Goal: Find specific page/section: Find specific page/section

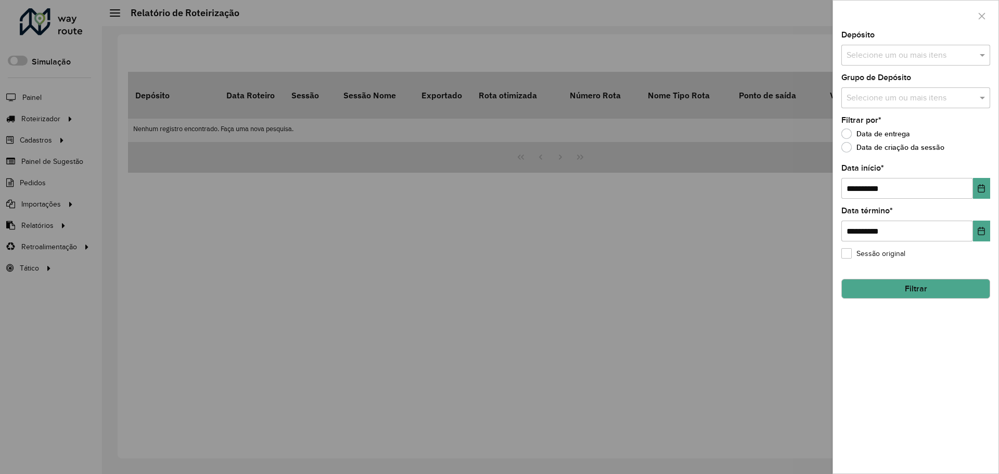
click at [57, 200] on div at bounding box center [499, 237] width 999 height 474
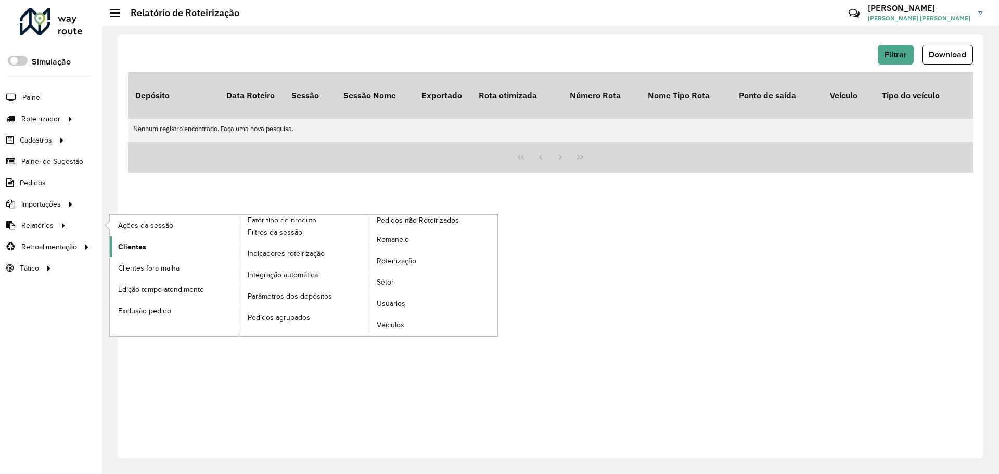
click at [150, 242] on link "Clientes" at bounding box center [174, 246] width 129 height 21
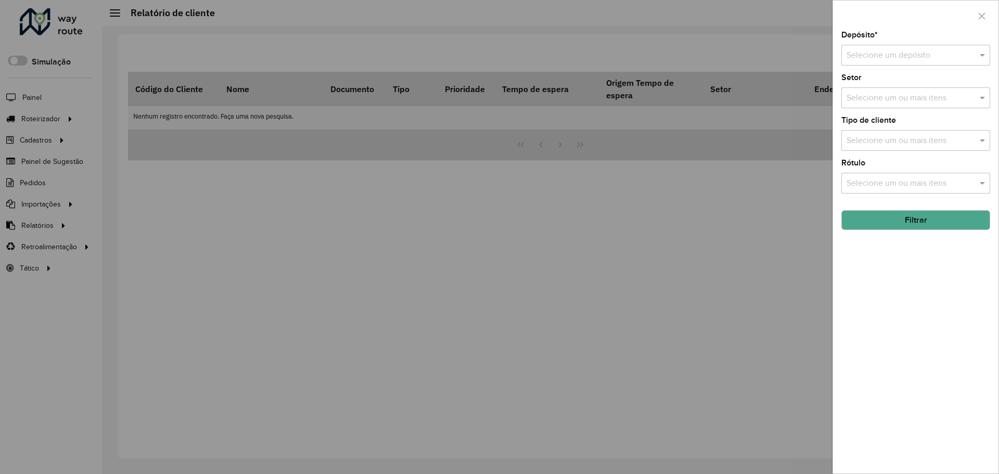
click at [888, 62] on div "Selecione um depósito" at bounding box center [916, 55] width 149 height 21
type input "******"
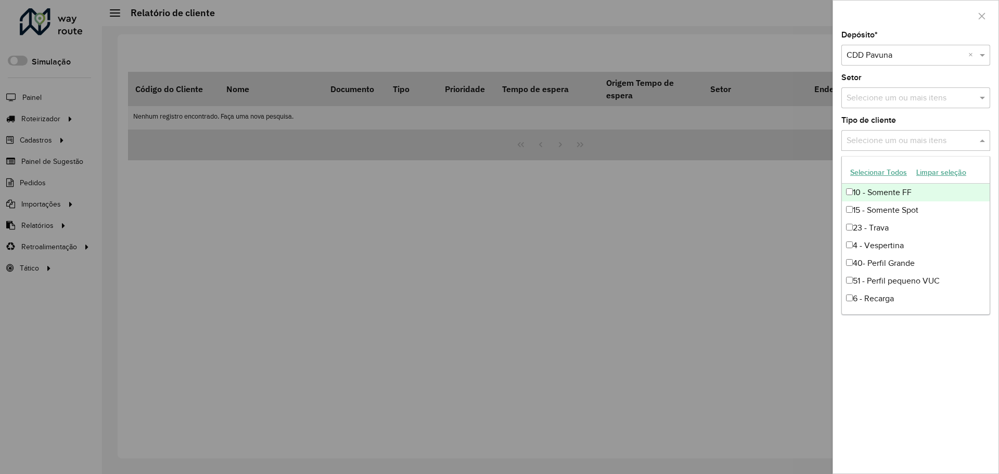
drag, startPoint x: 919, startPoint y: 143, endPoint x: 914, endPoint y: 147, distance: 5.9
click at [919, 143] on input "text" at bounding box center [910, 141] width 133 height 12
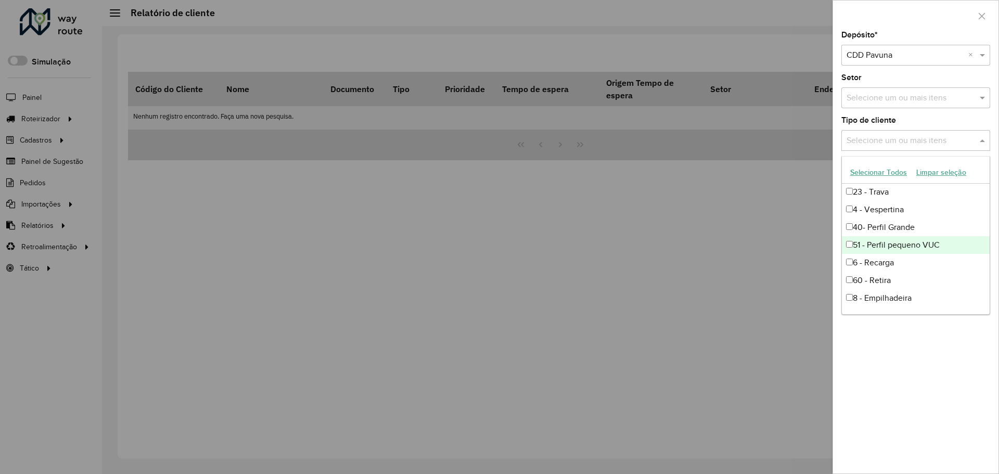
scroll to position [87, 0]
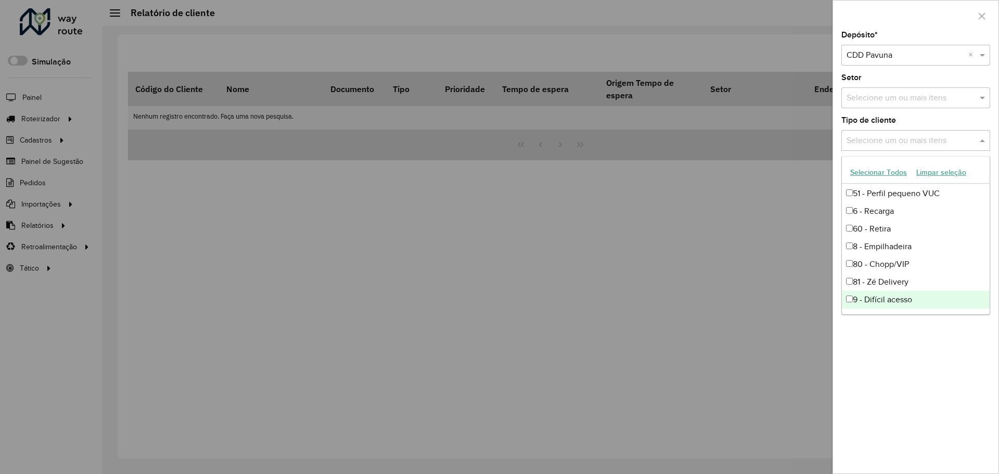
click at [900, 296] on div "9 - Difícil acesso" at bounding box center [916, 300] width 148 height 18
click at [933, 351] on div "Depósito * Selecione um depósito × CDD Pavuna × Setor Selecione um ou mais iten…" at bounding box center [916, 252] width 166 height 442
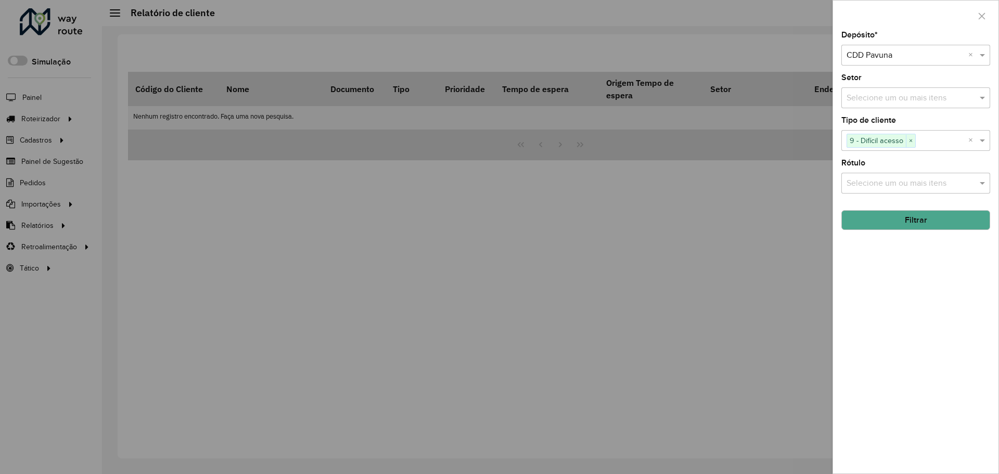
click at [929, 217] on button "Filtrar" at bounding box center [916, 220] width 149 height 20
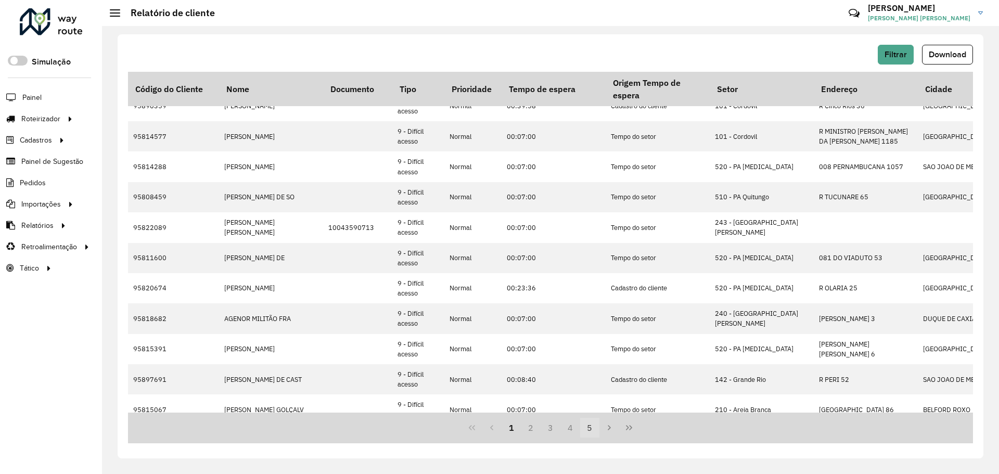
scroll to position [304, 0]
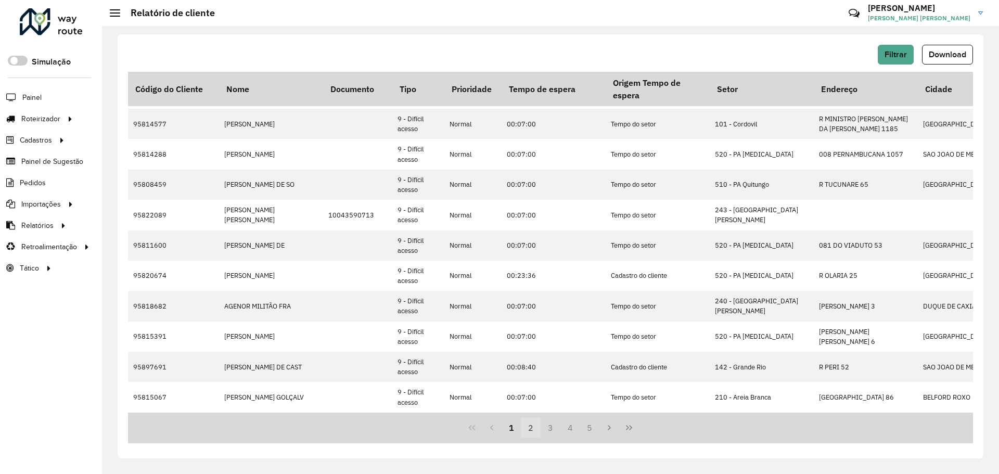
click at [532, 427] on button "2" at bounding box center [531, 428] width 20 height 20
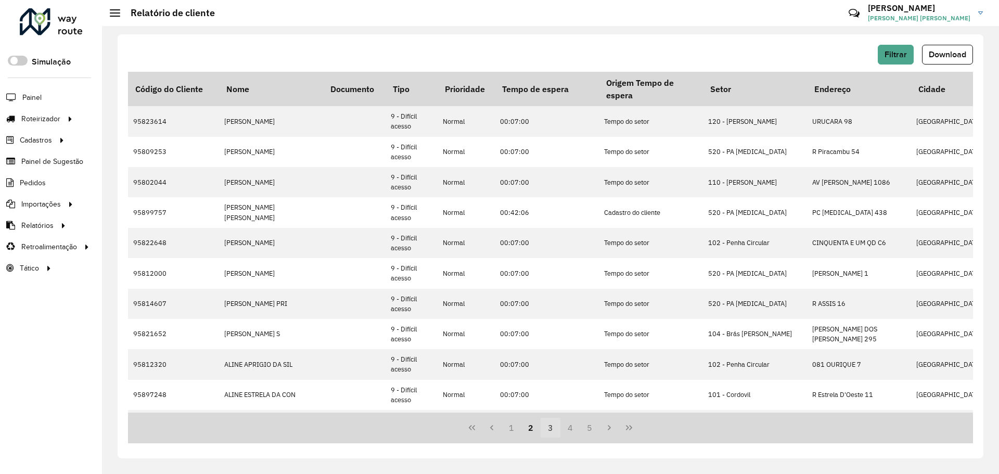
click at [548, 430] on button "3" at bounding box center [551, 428] width 20 height 20
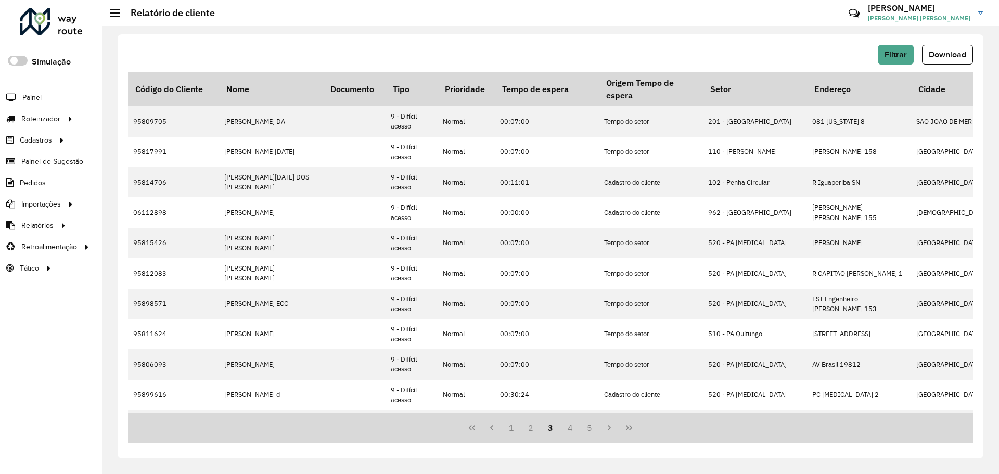
click at [558, 424] on button "3" at bounding box center [551, 428] width 20 height 20
click at [572, 428] on button "4" at bounding box center [571, 428] width 20 height 20
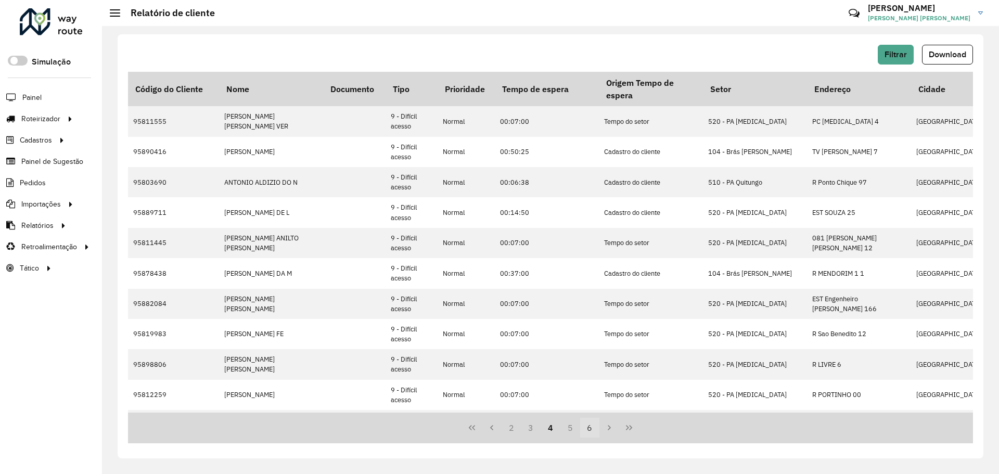
click at [592, 425] on button "6" at bounding box center [590, 428] width 20 height 20
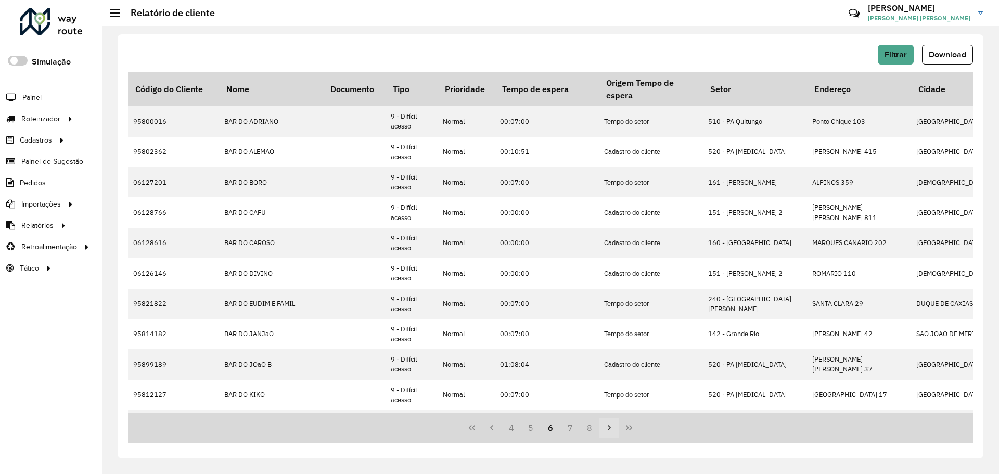
click at [608, 427] on icon "Next Page" at bounding box center [609, 428] width 8 height 8
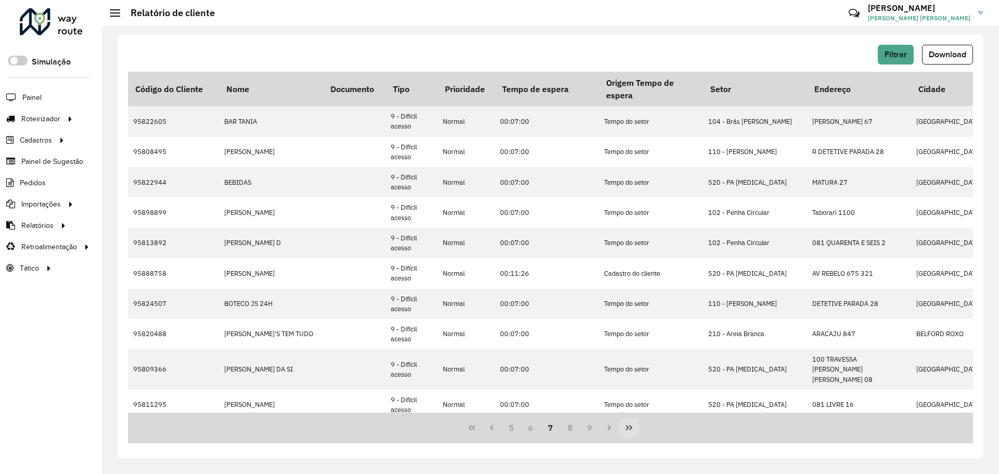
click at [619, 429] on button "Last Page" at bounding box center [629, 428] width 20 height 20
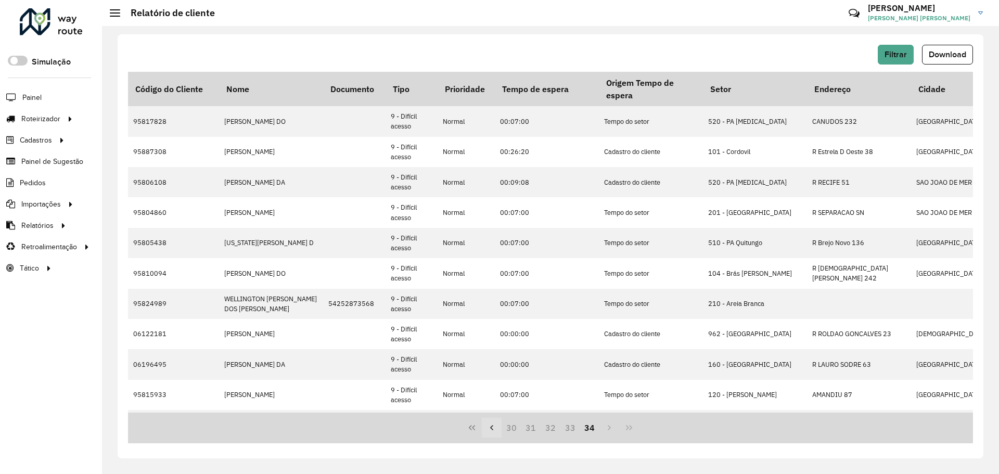
click at [494, 429] on icon "Previous Page" at bounding box center [492, 428] width 8 height 8
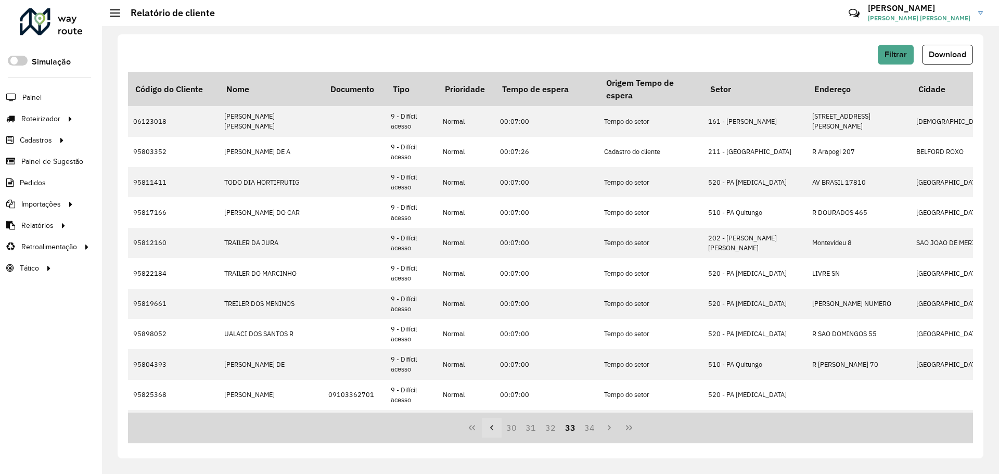
click at [494, 429] on icon "Previous Page" at bounding box center [492, 428] width 8 height 8
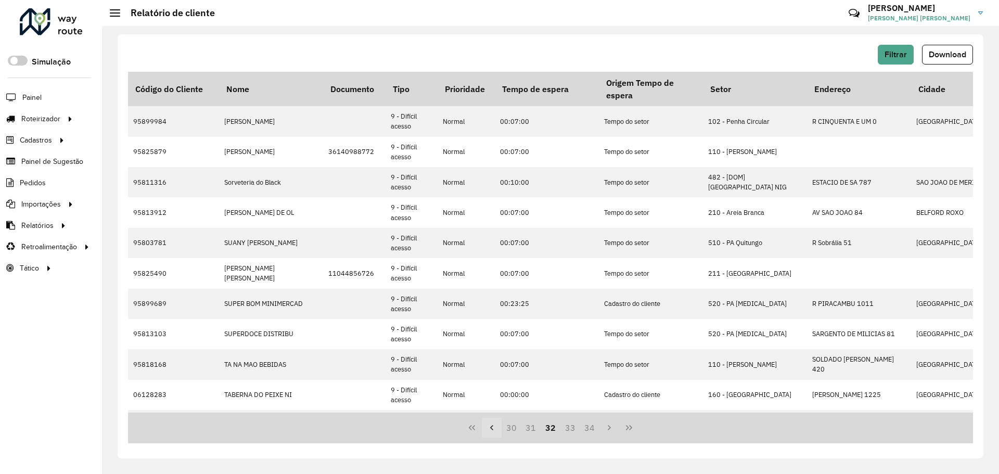
click at [494, 429] on icon "Previous Page" at bounding box center [492, 428] width 8 height 8
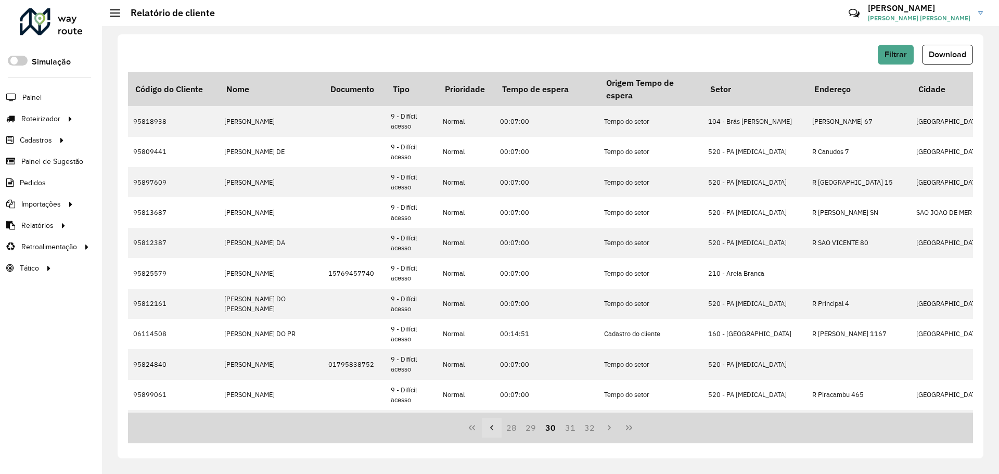
click at [494, 429] on icon "Previous Page" at bounding box center [492, 428] width 8 height 8
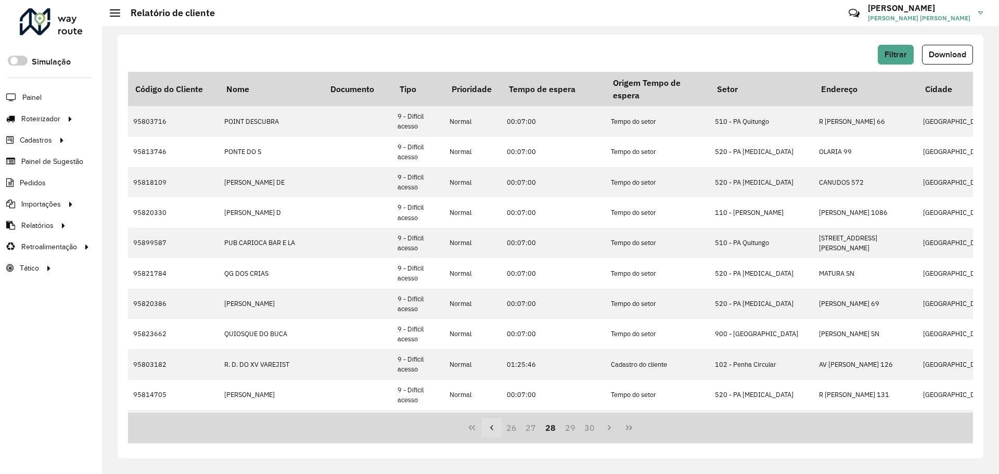
click at [494, 429] on icon "Previous Page" at bounding box center [492, 428] width 8 height 8
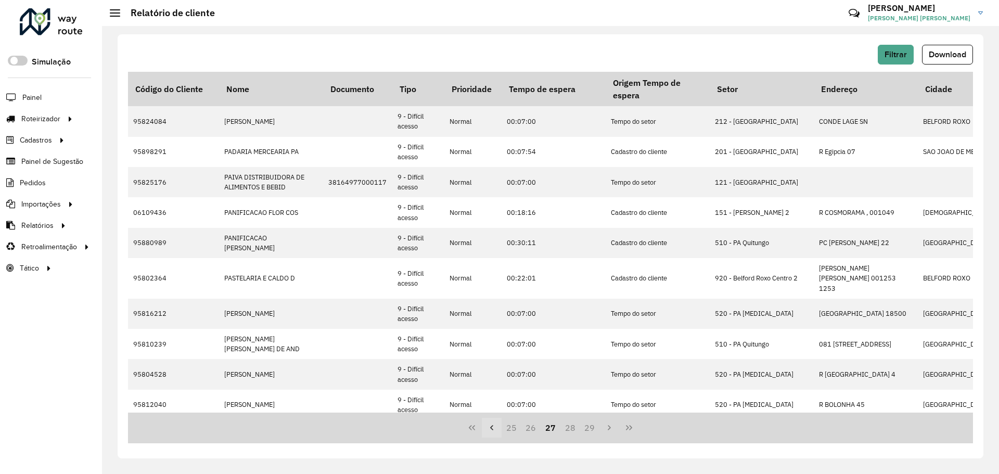
click at [494, 429] on icon "Previous Page" at bounding box center [492, 428] width 8 height 8
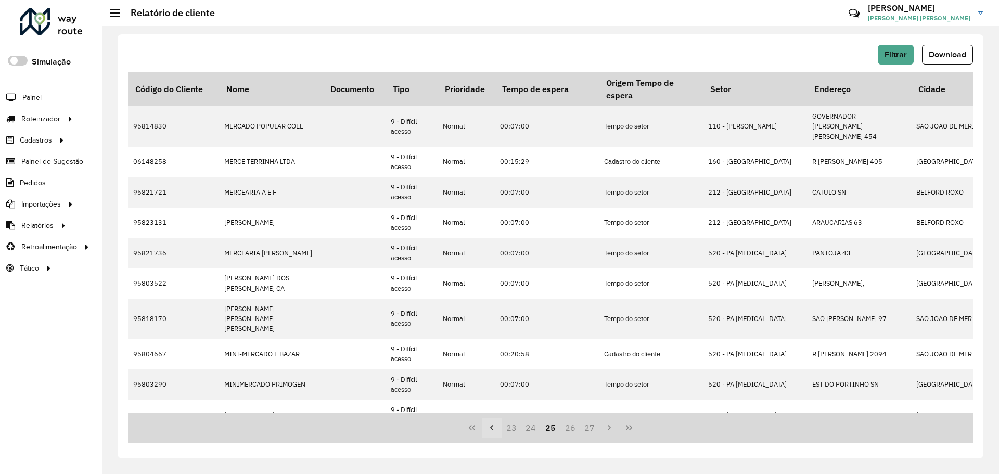
click at [494, 429] on icon "Previous Page" at bounding box center [492, 428] width 8 height 8
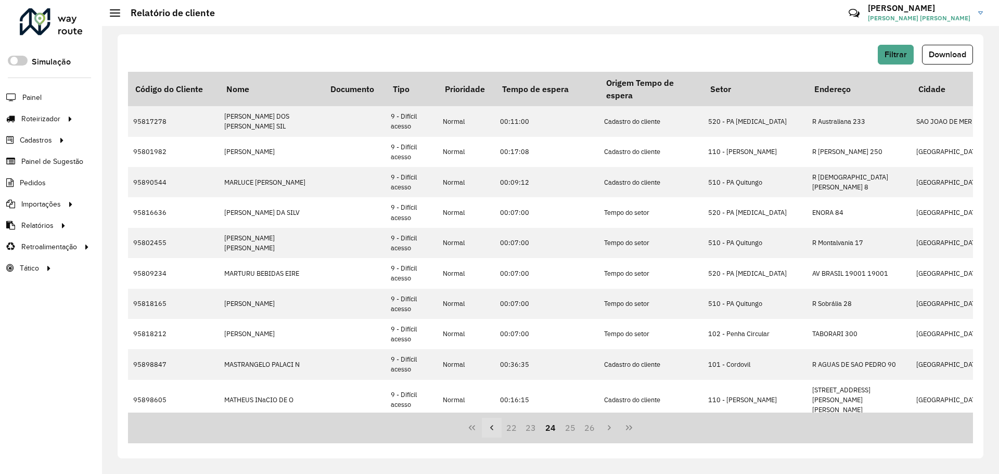
click at [494, 429] on icon "Previous Page" at bounding box center [492, 428] width 8 height 8
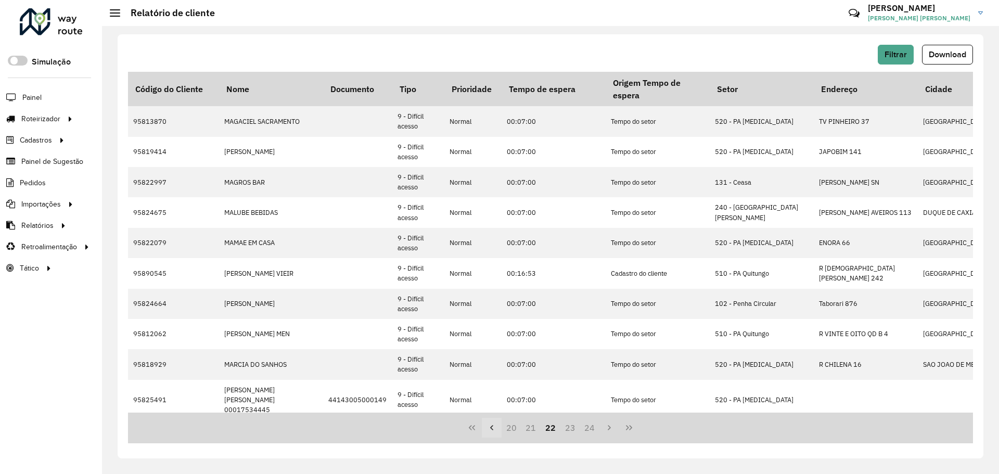
click at [494, 429] on icon "Previous Page" at bounding box center [492, 428] width 8 height 8
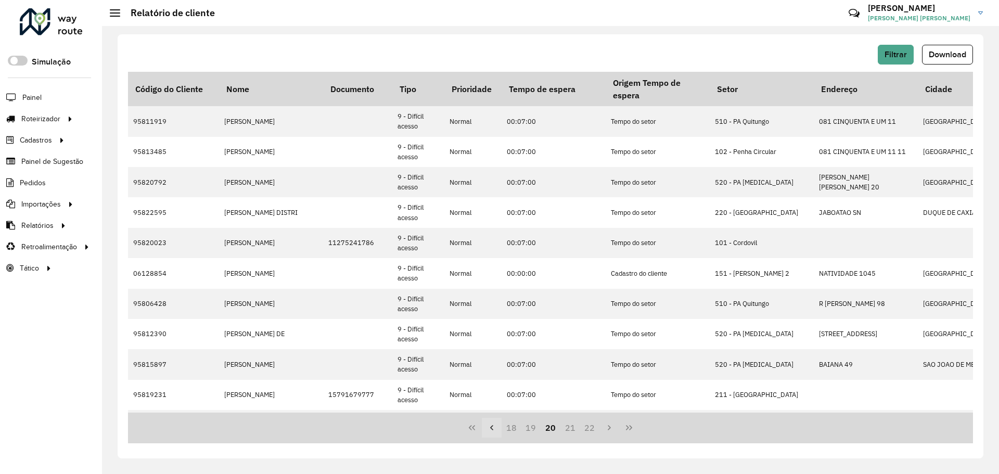
click at [494, 429] on icon "Previous Page" at bounding box center [492, 428] width 8 height 8
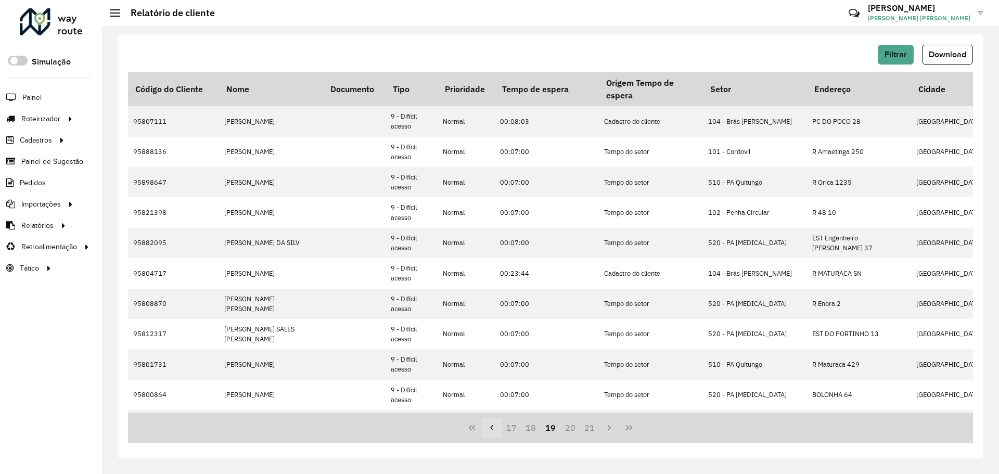
click at [494, 428] on icon "Previous Page" at bounding box center [492, 428] width 8 height 8
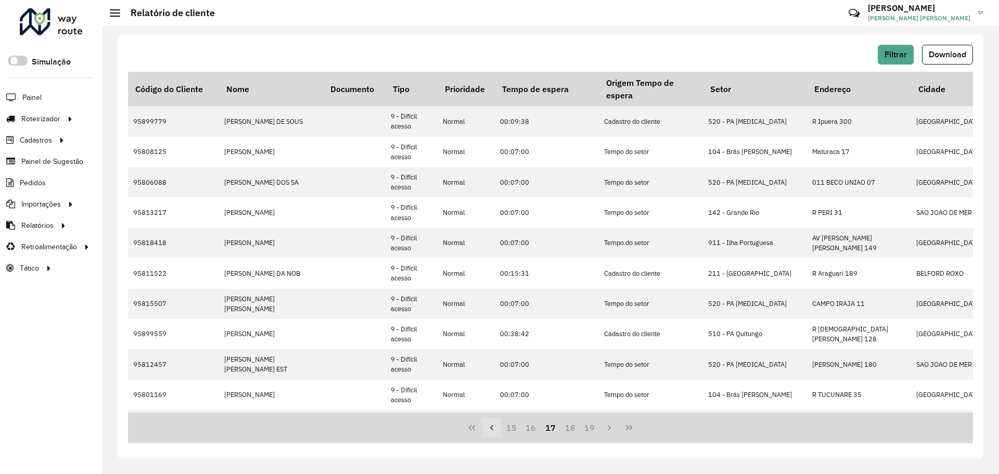
click at [494, 428] on icon "Previous Page" at bounding box center [492, 428] width 8 height 8
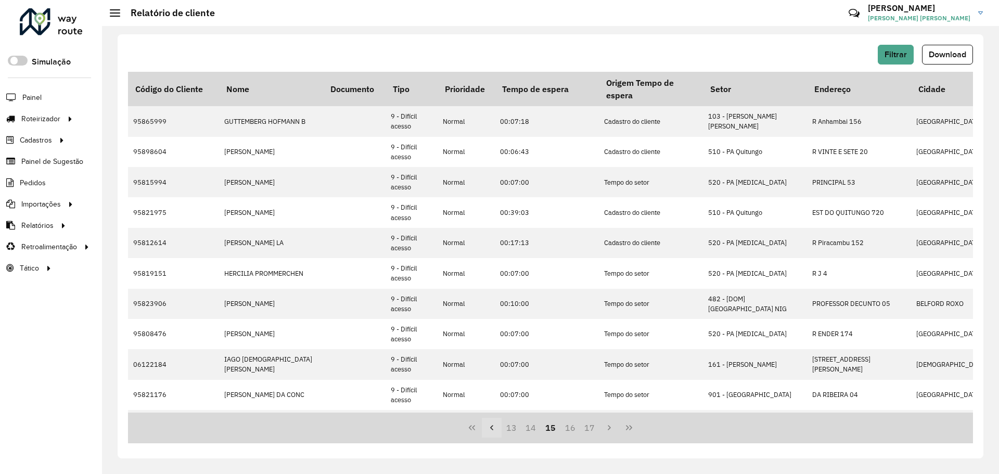
click at [494, 428] on icon "Previous Page" at bounding box center [492, 428] width 8 height 8
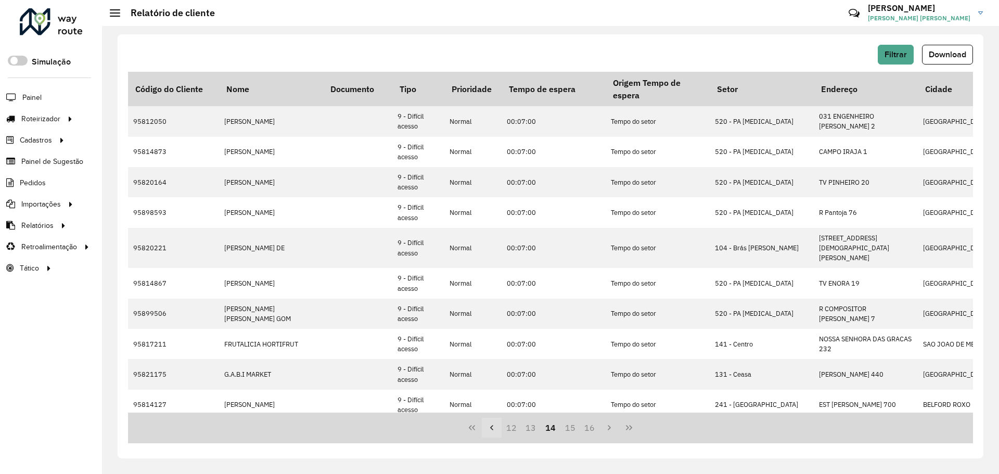
drag, startPoint x: 494, startPoint y: 428, endPoint x: 485, endPoint y: 430, distance: 9.1
click at [493, 428] on icon "Previous Page" at bounding box center [492, 428] width 8 height 8
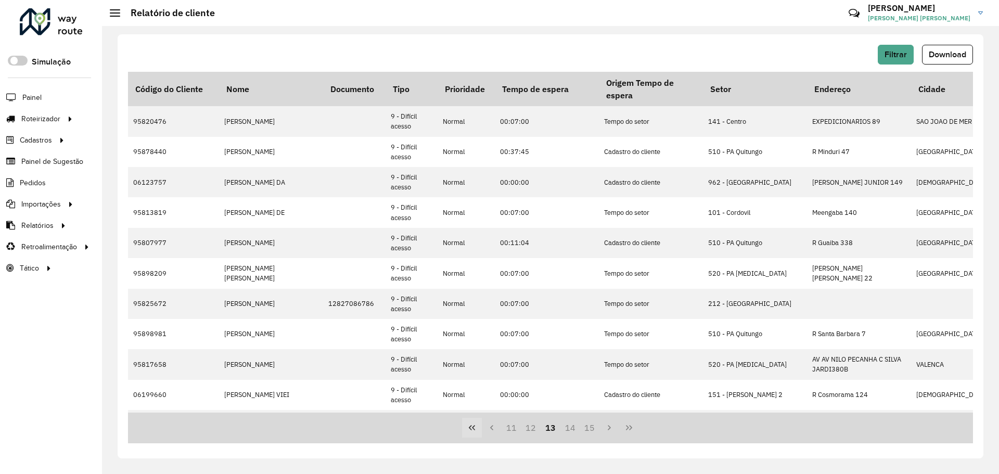
click at [478, 429] on button "First Page" at bounding box center [472, 428] width 20 height 20
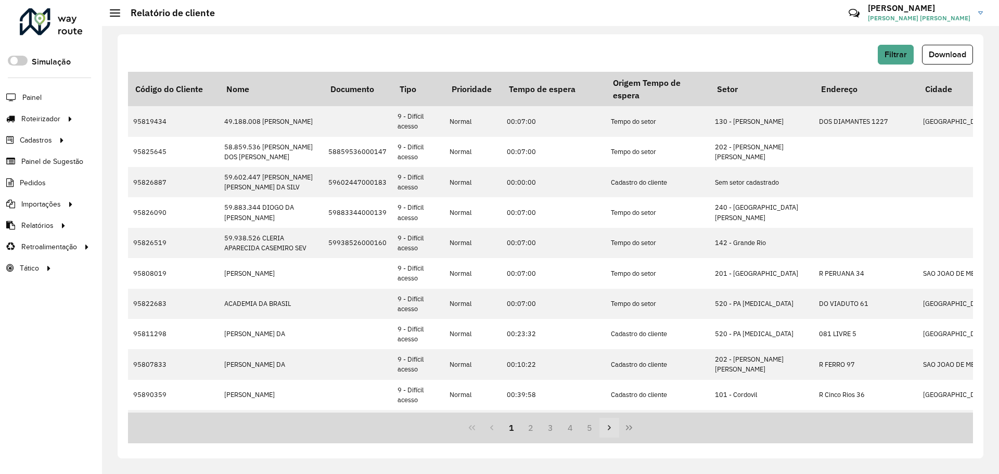
click at [607, 425] on icon "Next Page" at bounding box center [609, 428] width 8 height 8
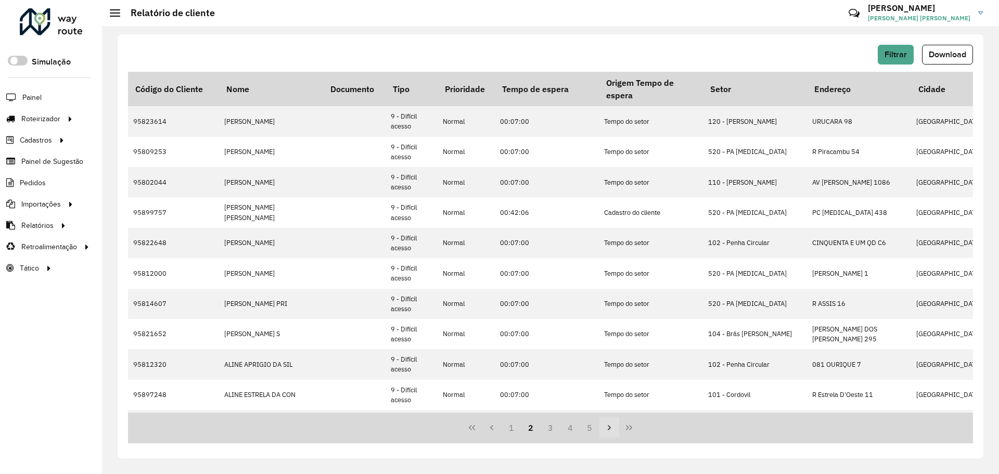
click at [611, 426] on icon "Next Page" at bounding box center [609, 428] width 8 height 8
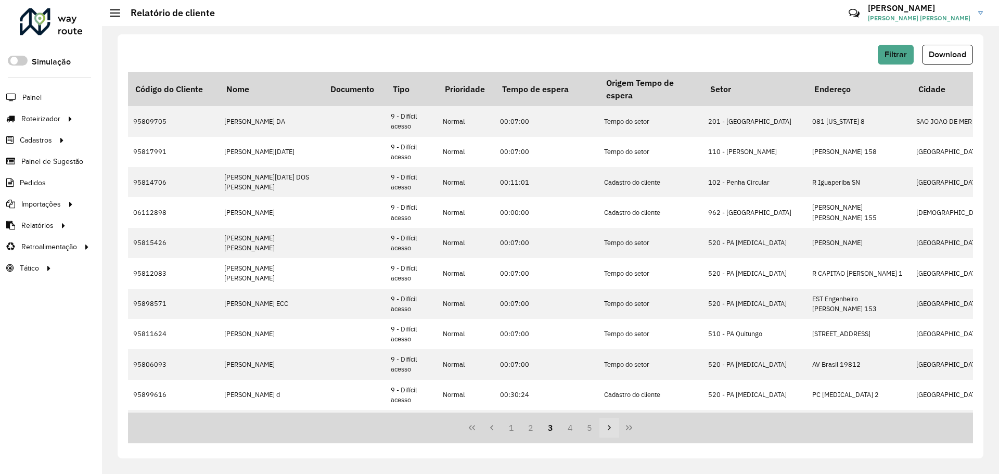
click at [611, 426] on icon "Next Page" at bounding box center [609, 428] width 8 height 8
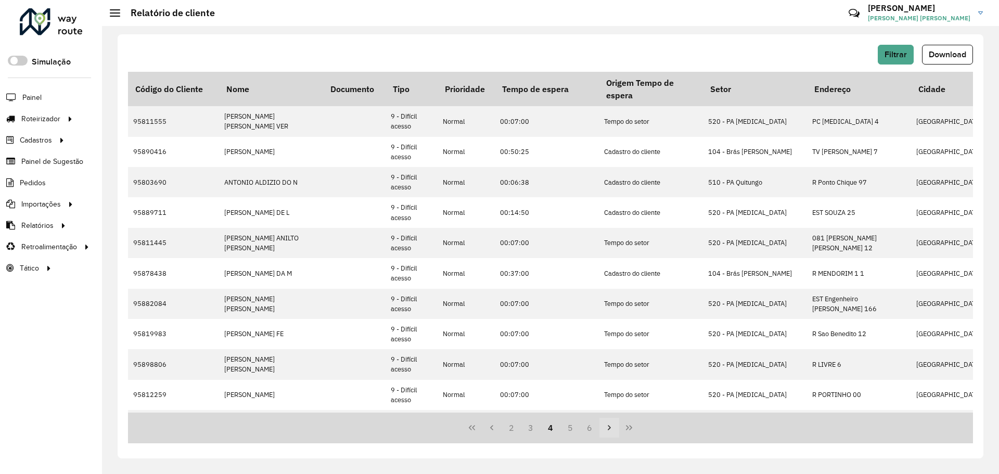
click at [611, 426] on icon "Next Page" at bounding box center [609, 428] width 8 height 8
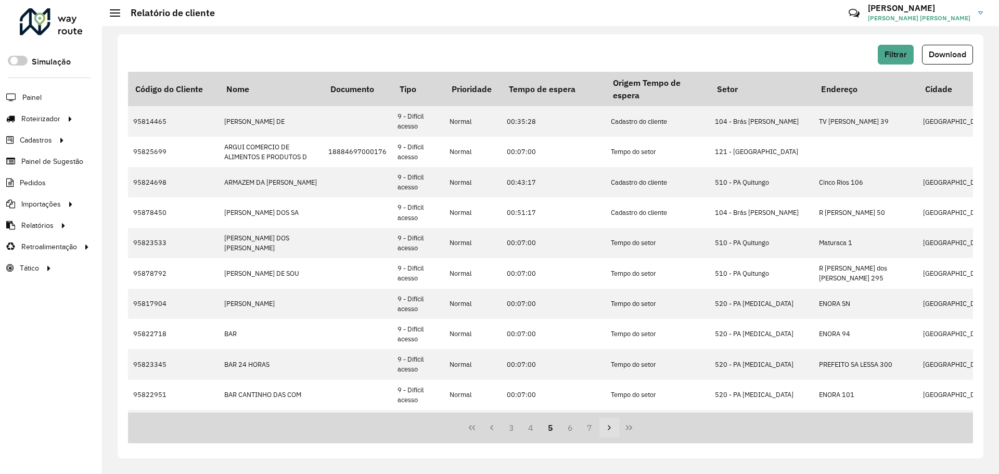
click at [611, 426] on icon "Next Page" at bounding box center [609, 428] width 8 height 8
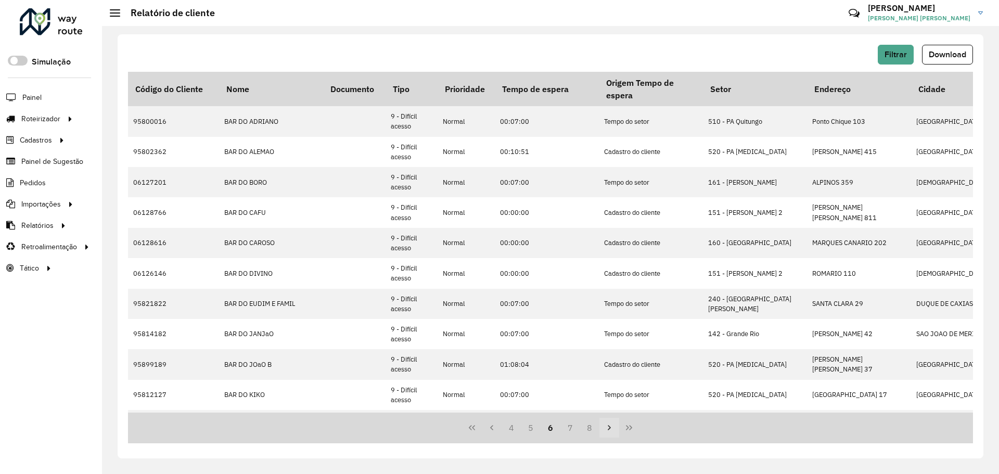
click at [611, 426] on icon "Next Page" at bounding box center [609, 428] width 8 height 8
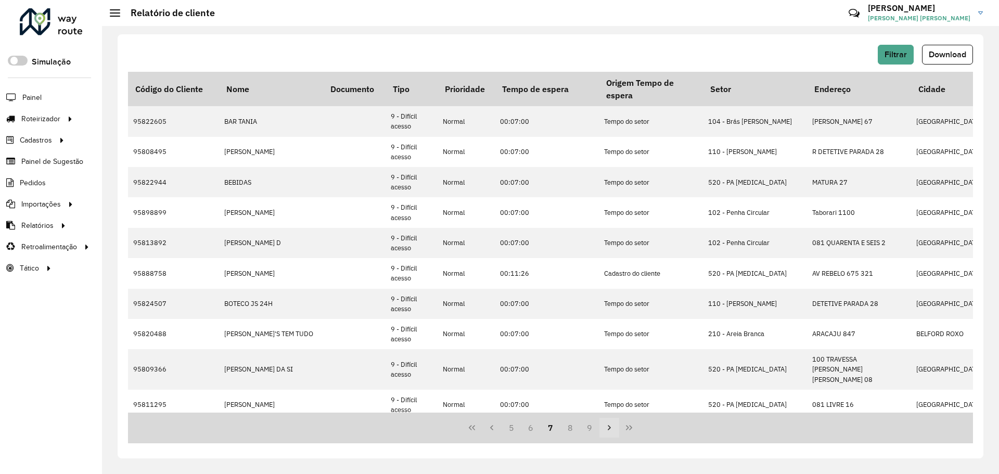
click at [611, 426] on icon "Next Page" at bounding box center [609, 428] width 8 height 8
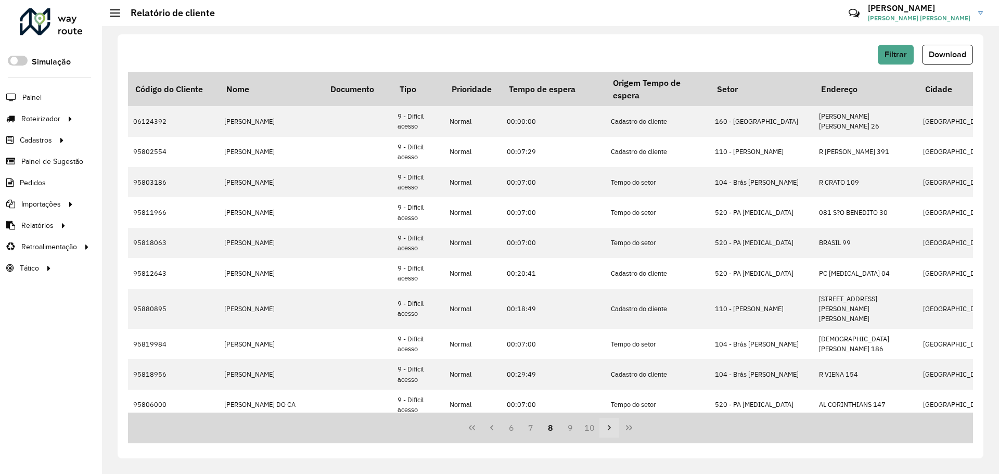
click at [611, 426] on icon "Next Page" at bounding box center [609, 428] width 8 height 8
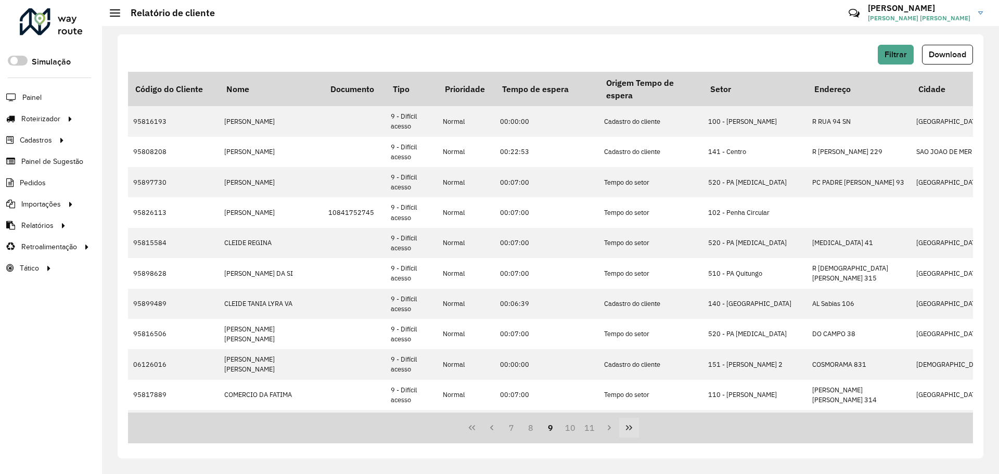
click at [622, 426] on button "Last Page" at bounding box center [629, 428] width 20 height 20
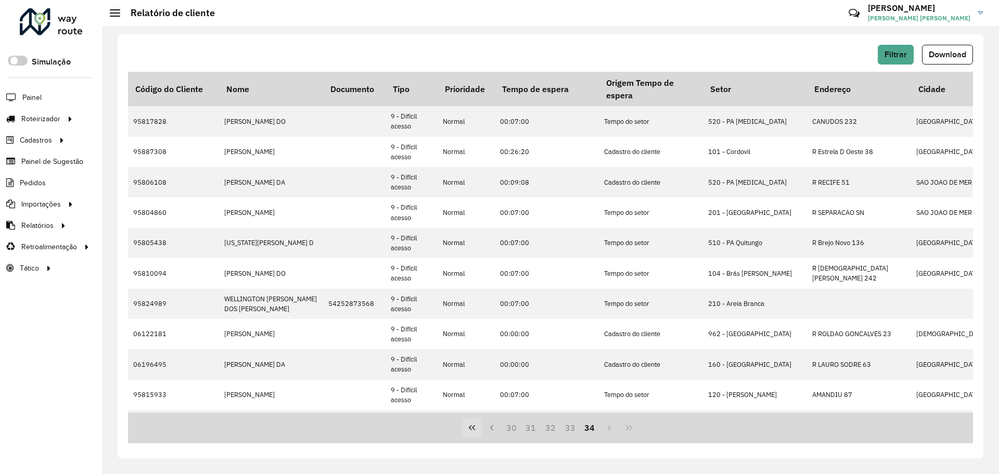
click at [470, 429] on icon "First Page" at bounding box center [472, 428] width 8 height 8
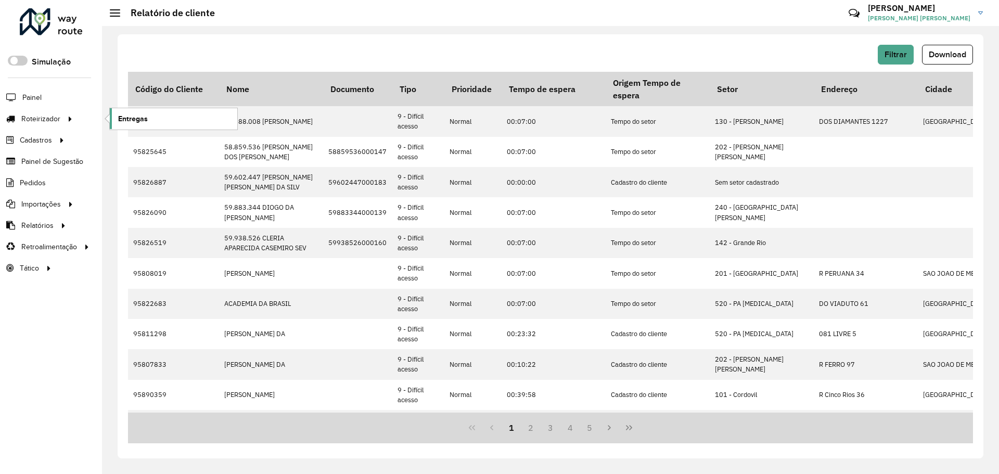
click at [199, 117] on link "Entregas" at bounding box center [174, 118] width 128 height 21
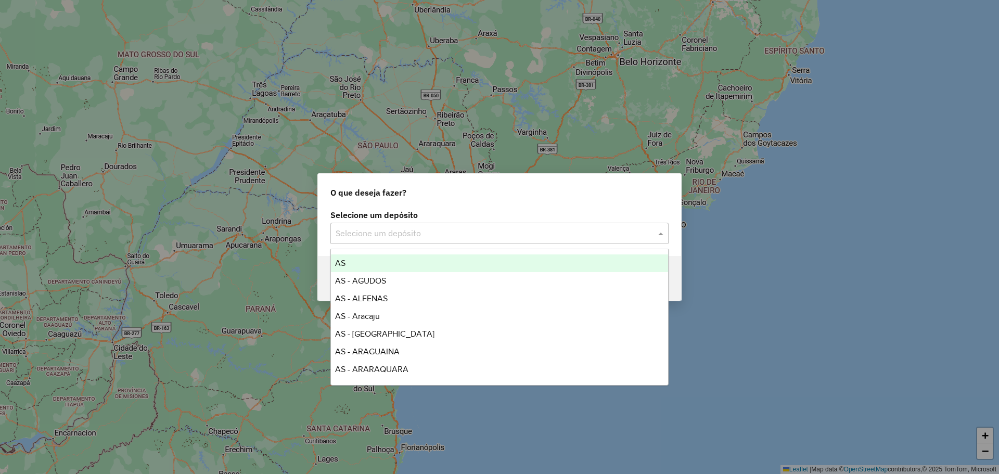
click at [453, 228] on input "text" at bounding box center [489, 233] width 307 height 12
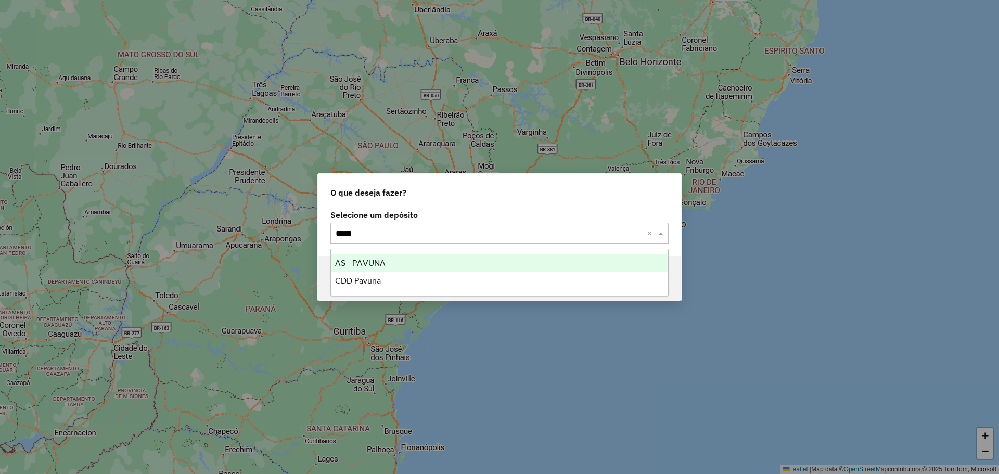
type input "******"
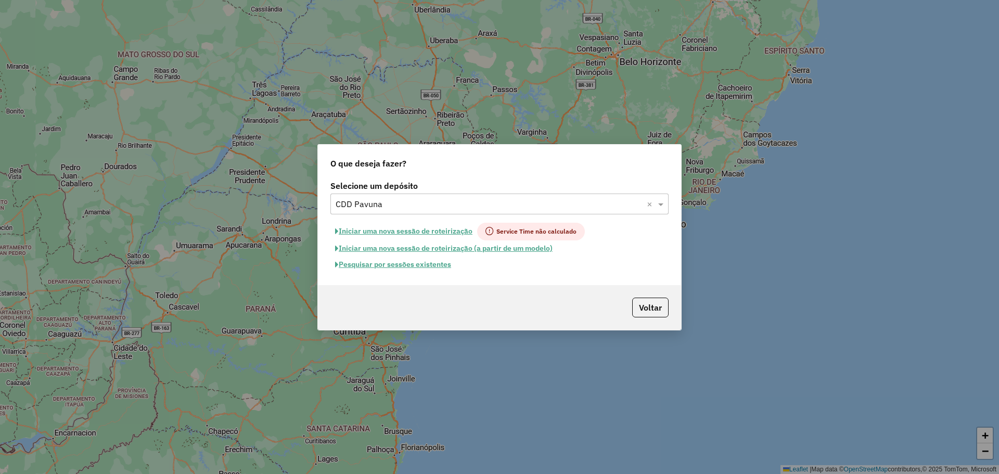
click at [433, 266] on button "Pesquisar por sessões existentes" at bounding box center [392, 265] width 125 height 16
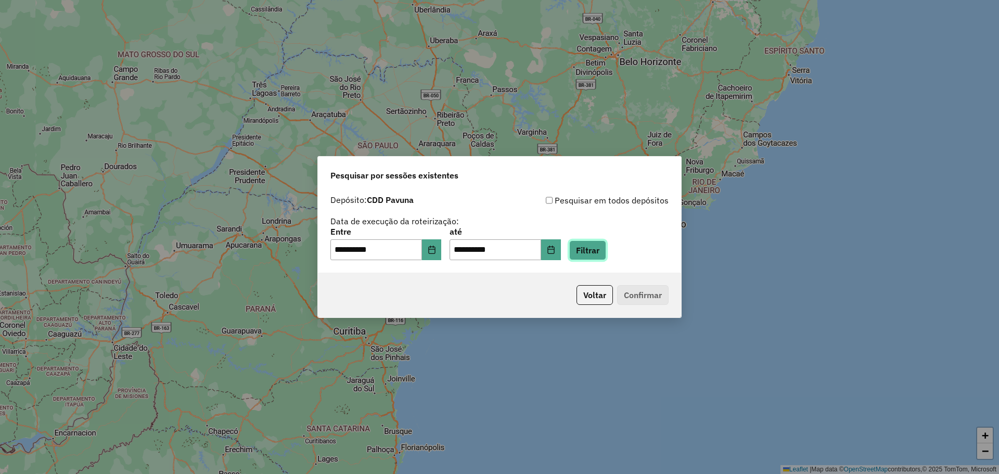
click at [605, 256] on button "Filtrar" at bounding box center [587, 250] width 37 height 20
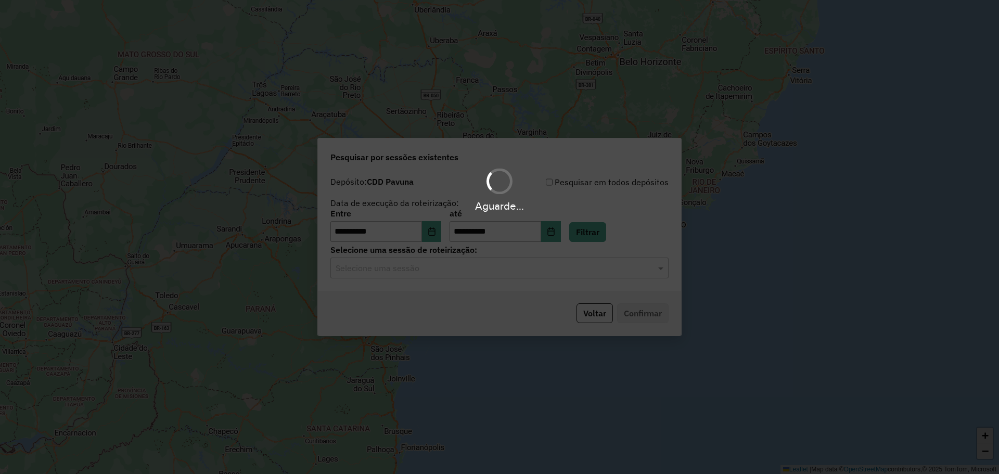
click at [468, 272] on div "Aguarde..." at bounding box center [499, 237] width 999 height 474
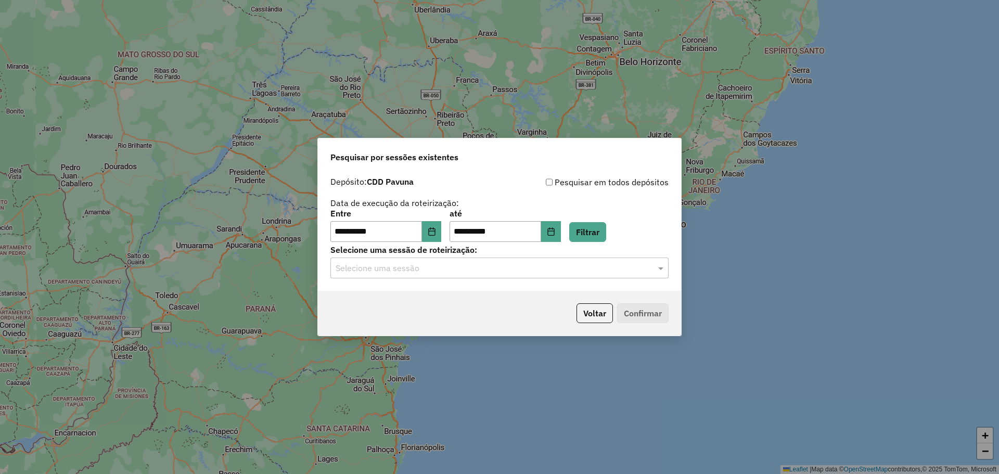
click at [468, 272] on hb-app "**********" at bounding box center [499, 237] width 999 height 474
click at [435, 273] on input "text" at bounding box center [489, 268] width 307 height 12
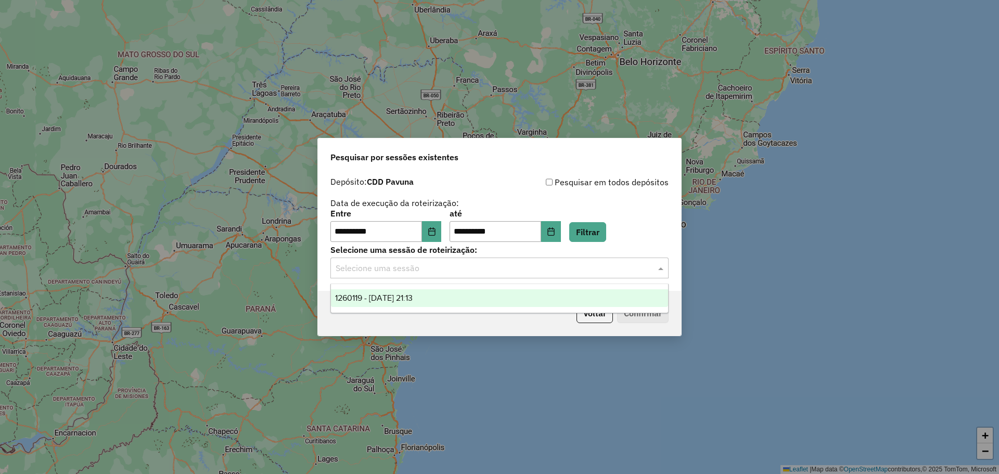
click at [409, 305] on div "1260119 - 05/09/2025 21:13" at bounding box center [499, 298] width 337 height 18
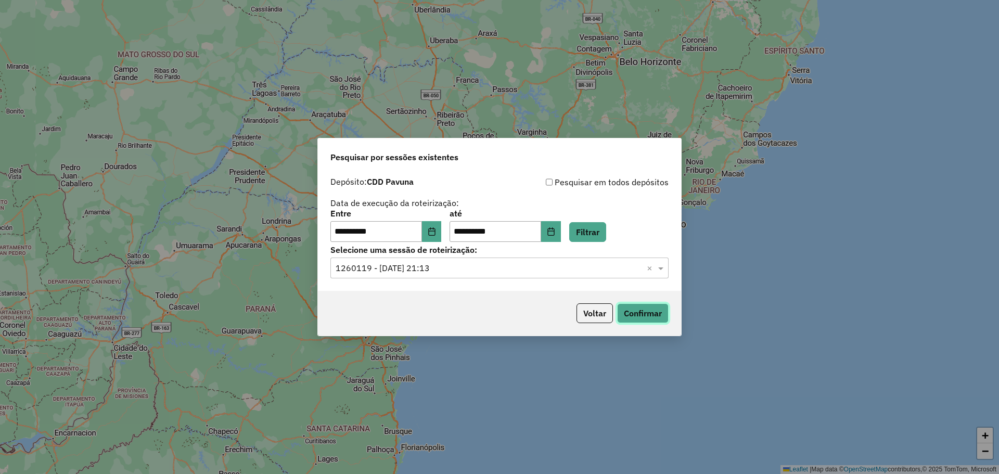
click at [659, 313] on button "Confirmar" at bounding box center [643, 313] width 52 height 20
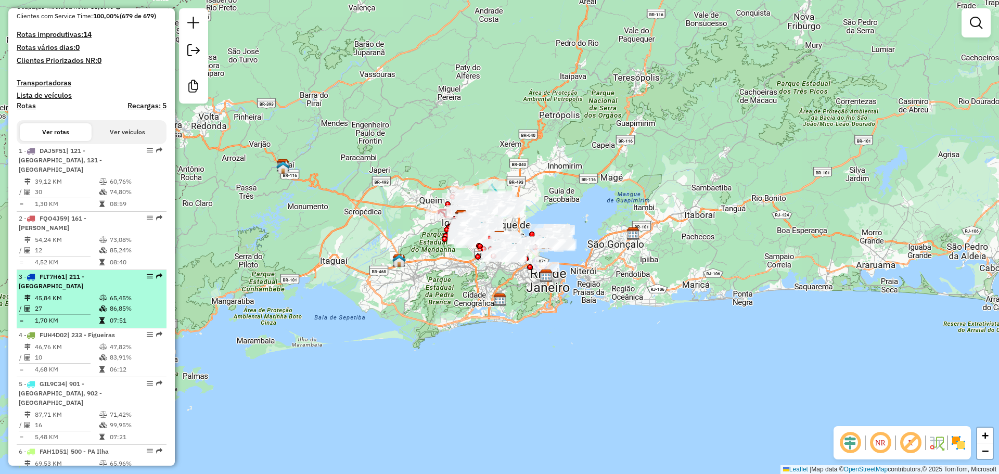
scroll to position [312, 0]
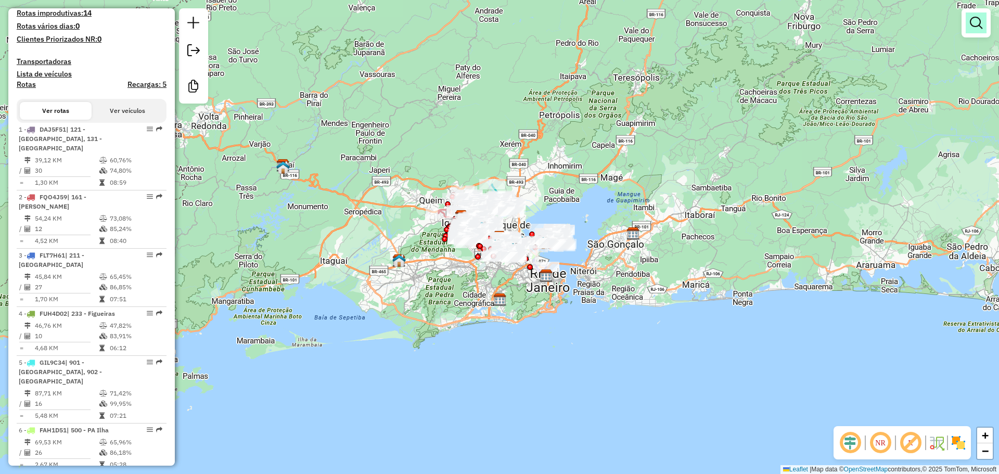
click at [972, 25] on em at bounding box center [976, 23] width 12 height 12
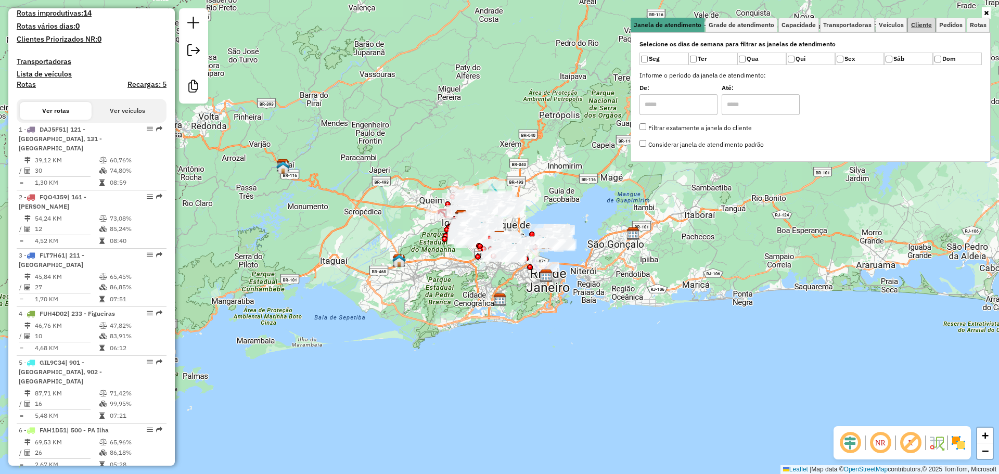
click at [917, 26] on span "Cliente" at bounding box center [921, 25] width 21 height 6
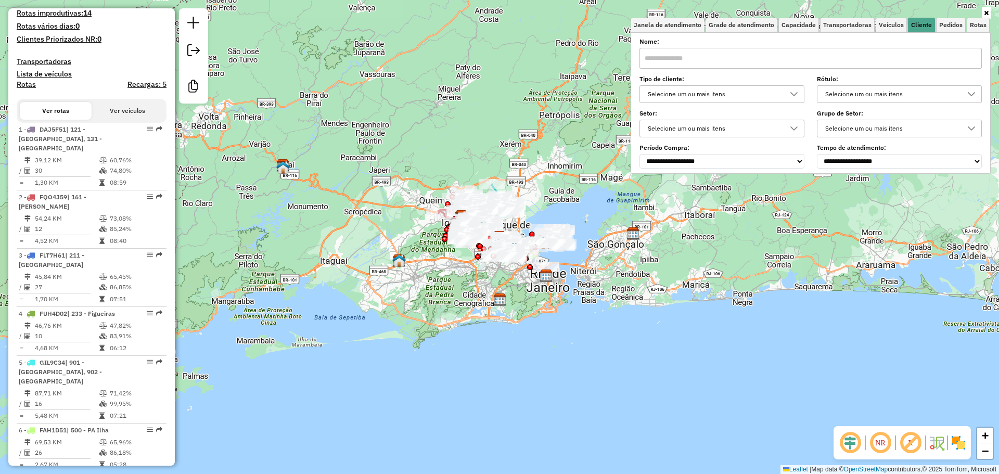
click at [735, 93] on div "Selecione um ou mais itens" at bounding box center [714, 94] width 140 height 17
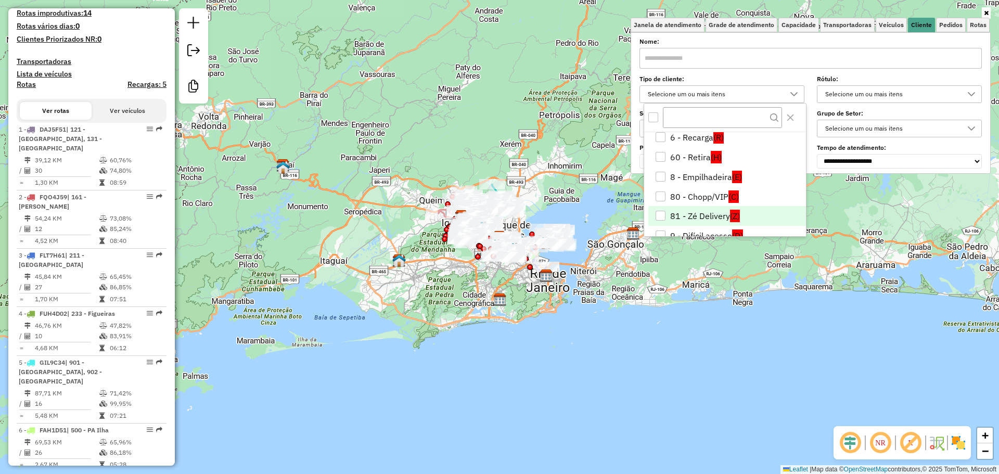
scroll to position [159, 0]
click at [719, 212] on li "9 - Difícil acesso (D)" at bounding box center [727, 218] width 158 height 20
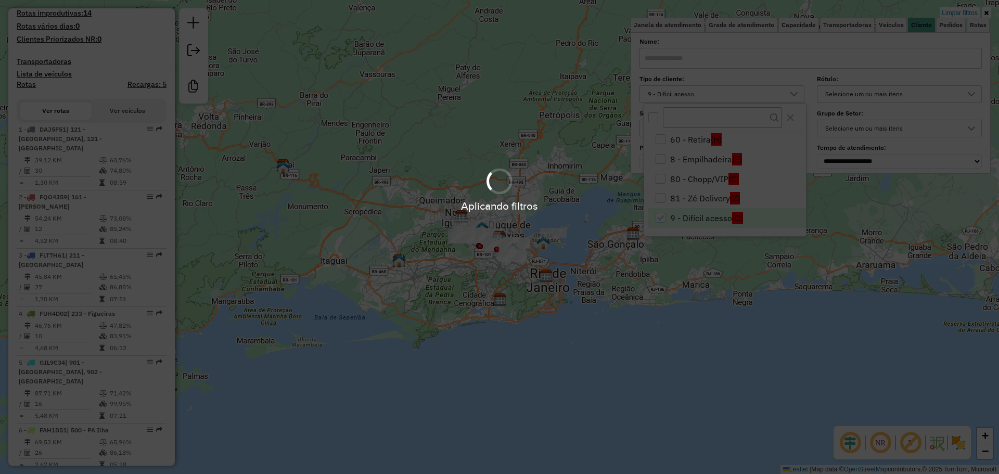
drag, startPoint x: 569, startPoint y: 262, endPoint x: 536, endPoint y: 256, distance: 33.8
click at [569, 262] on hb-app "Aplicando filtros Pop-up bloqueado! Seu navegador bloqueou automáticamente a ab…" at bounding box center [499, 237] width 999 height 474
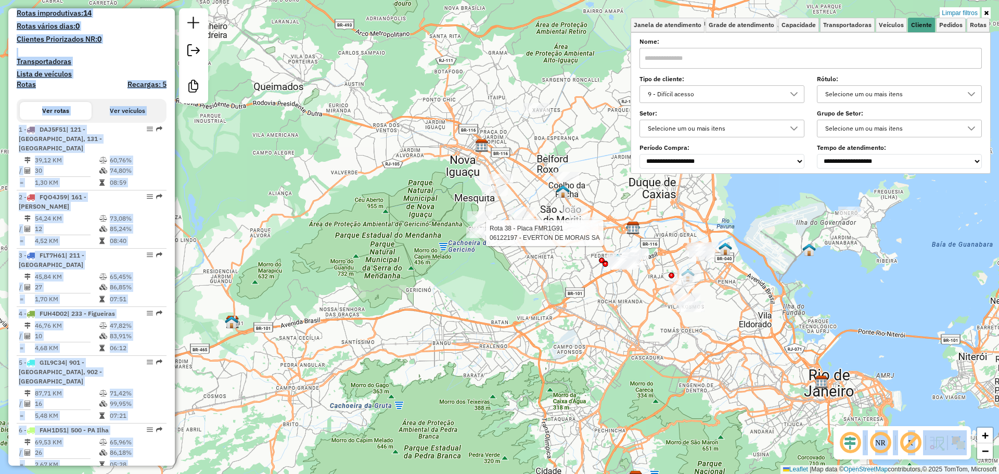
select select "**********"
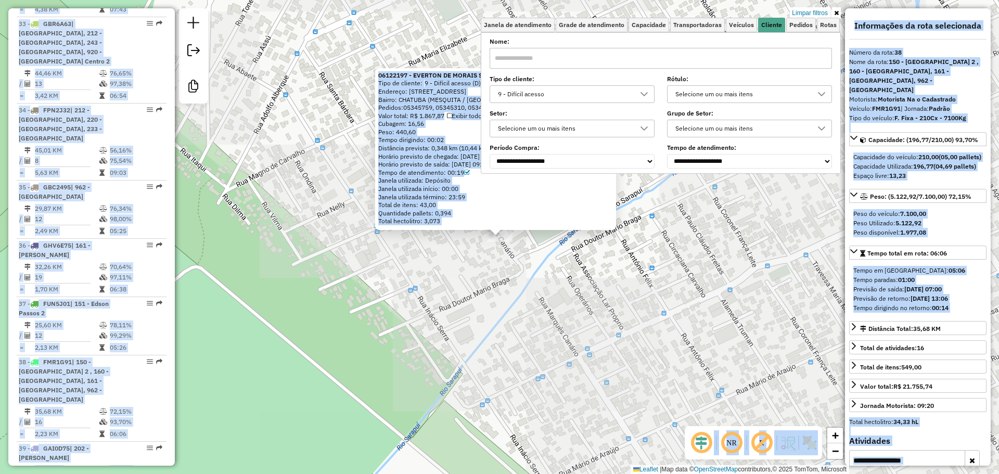
scroll to position [2565, 0]
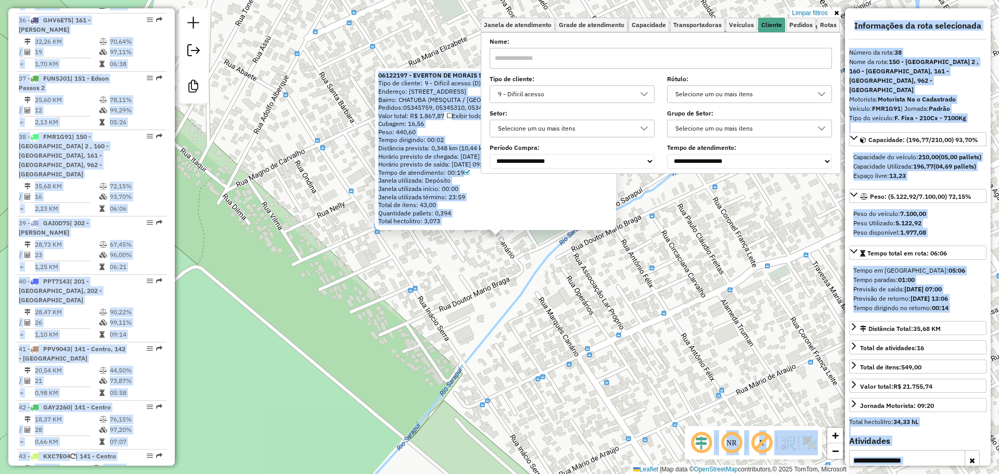
click at [527, 217] on div "Total hectolitro: 3,073" at bounding box center [495, 221] width 235 height 8
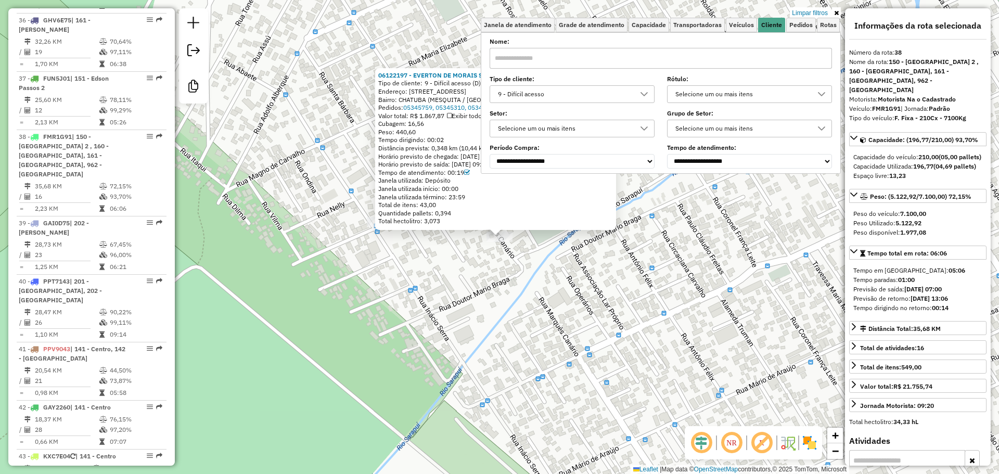
drag, startPoint x: 591, startPoint y: 300, endPoint x: 581, endPoint y: 302, distance: 10.2
click at [591, 300] on div "06122197 - EVERTON DE MORAIS SA Tipo de cliente: 9 - Difícil acesso (D) Endereç…" at bounding box center [499, 237] width 999 height 474
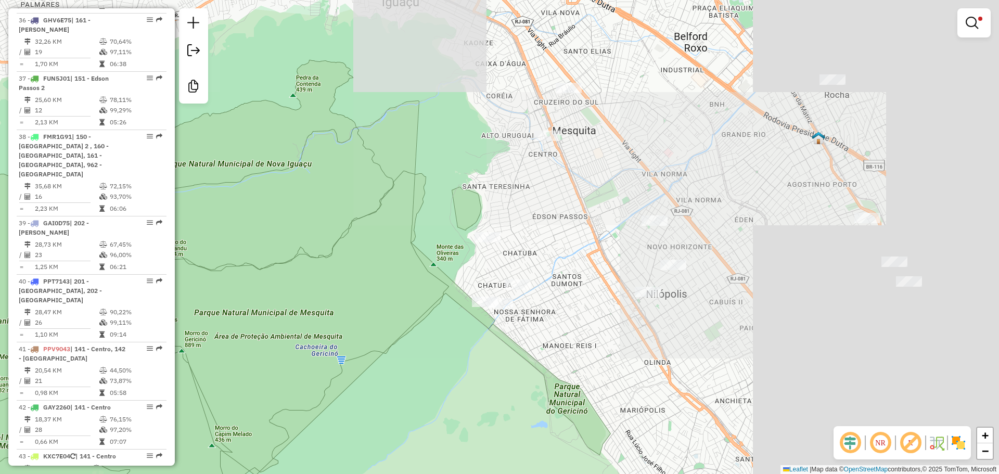
drag, startPoint x: 676, startPoint y: 322, endPoint x: 404, endPoint y: 359, distance: 273.7
click at [421, 359] on div "Limpar filtros Janela de atendimento Grade de atendimento Capacidade Transporta…" at bounding box center [499, 237] width 999 height 474
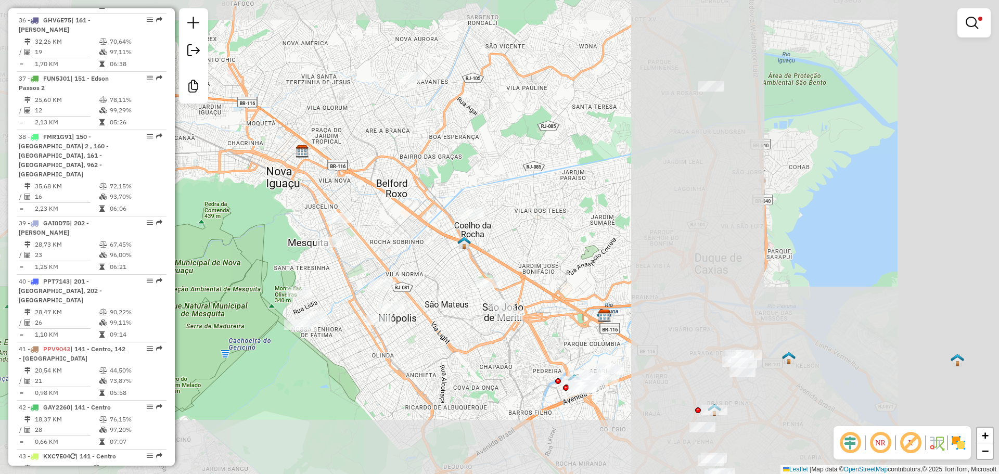
drag, startPoint x: 641, startPoint y: 371, endPoint x: 423, endPoint y: 308, distance: 227.0
click at [422, 310] on div "Limpar filtros Janela de atendimento Grade de atendimento Capacidade Transporta…" at bounding box center [499, 237] width 999 height 474
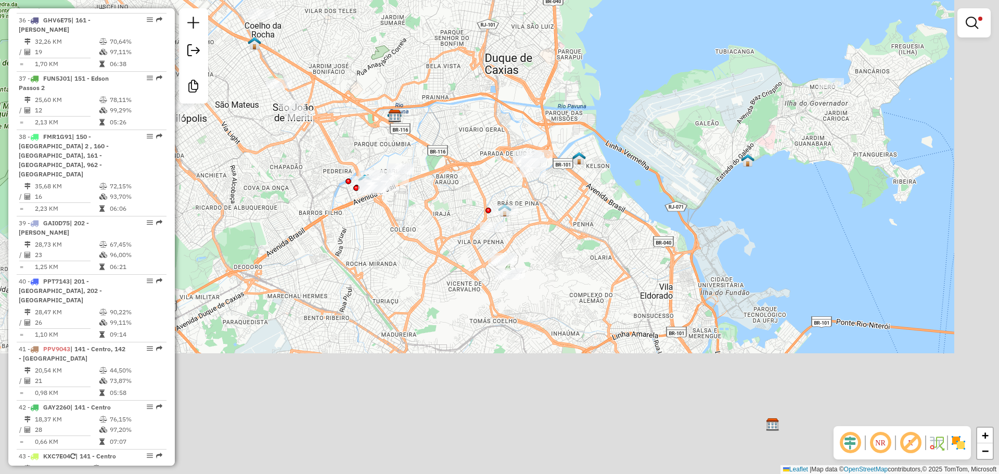
drag, startPoint x: 576, startPoint y: 396, endPoint x: 445, endPoint y: 236, distance: 207.1
click at [443, 236] on div "Limpar filtros Janela de atendimento Grade de atendimento Capacidade Transporta…" at bounding box center [499, 237] width 999 height 474
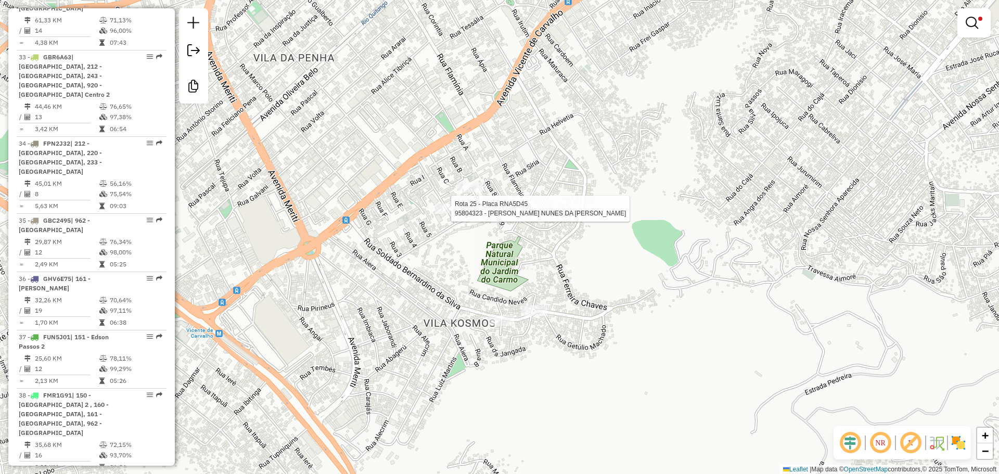
select select "**********"
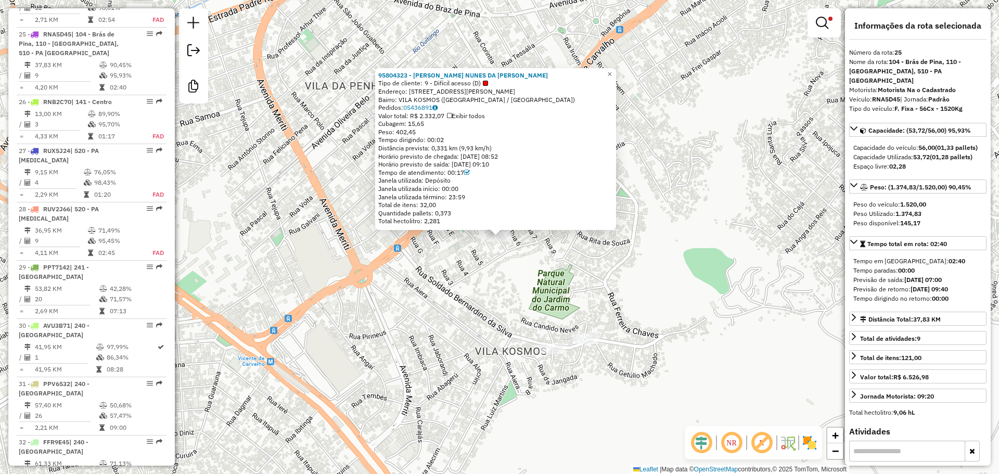
scroll to position [1826, 0]
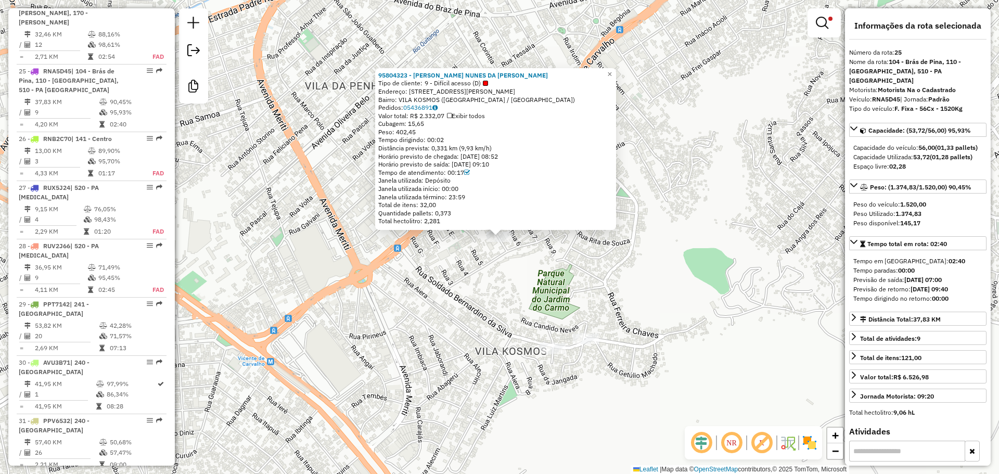
click at [527, 289] on div "95804323 - RONALDO NUNES DA SIL Tipo de cliente: 9 - Difícil acesso (D) Endereç…" at bounding box center [499, 237] width 999 height 474
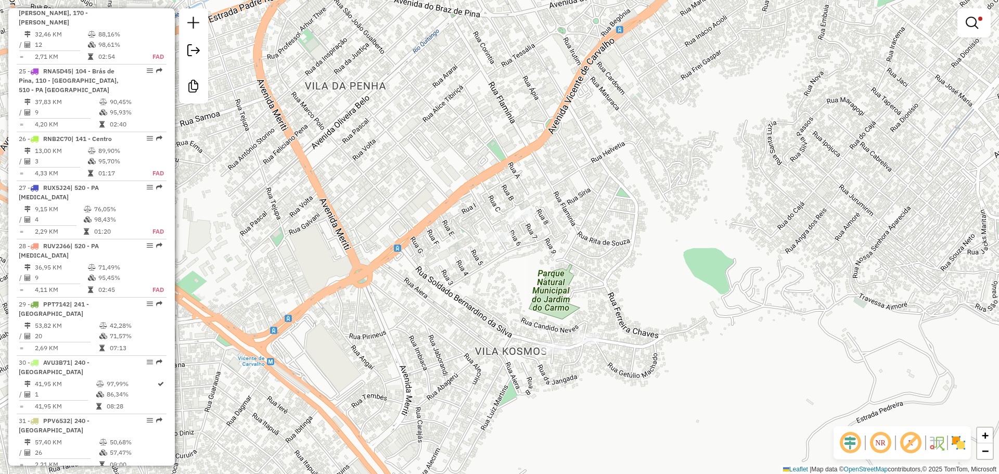
click at [961, 18] on div at bounding box center [974, 22] width 33 height 29
click at [971, 18] on em at bounding box center [972, 23] width 12 height 12
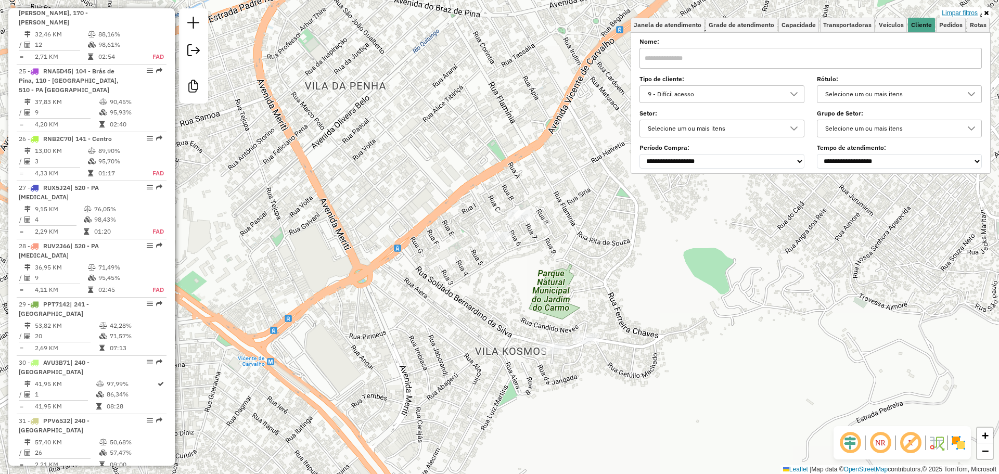
click at [951, 15] on link "Limpar filtros" at bounding box center [960, 12] width 40 height 11
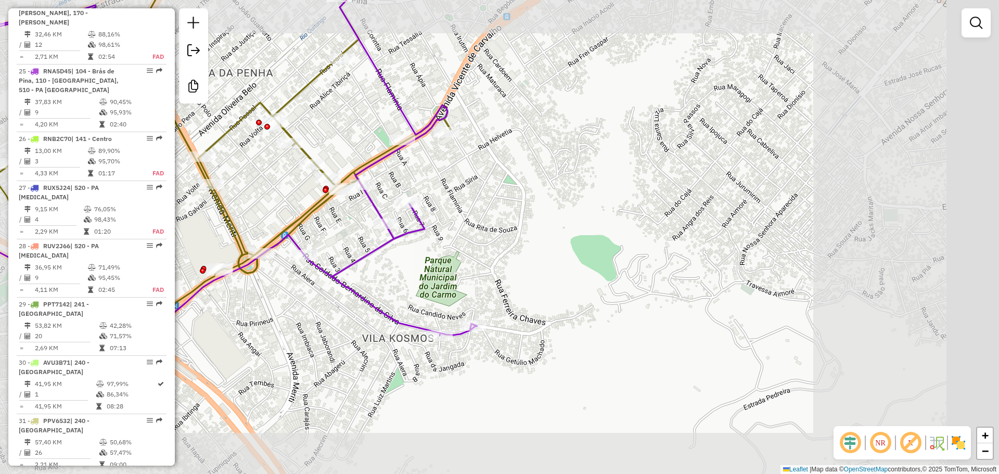
drag, startPoint x: 398, startPoint y: 339, endPoint x: 658, endPoint y: 345, distance: 260.3
click at [695, 356] on div "Janela de atendimento Grade de atendimento Capacidade Transportadoras Veículos …" at bounding box center [499, 237] width 999 height 474
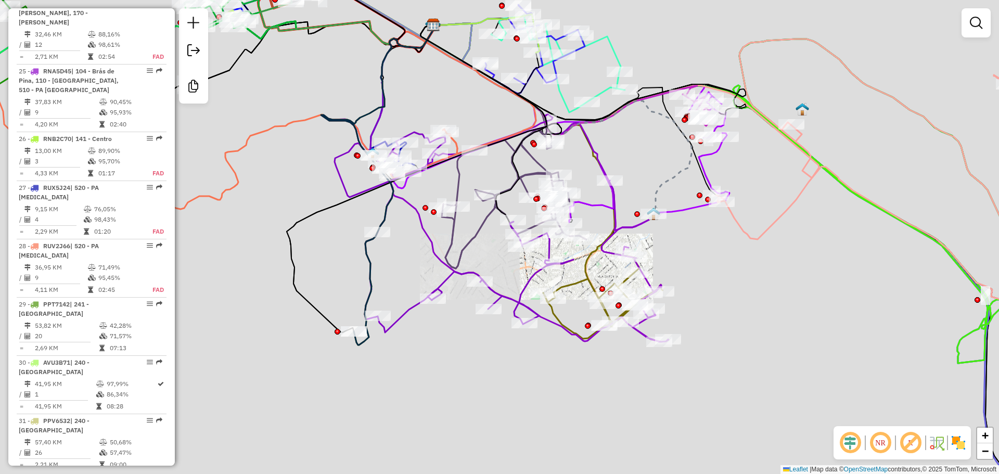
drag, startPoint x: 487, startPoint y: 337, endPoint x: 600, endPoint y: 351, distance: 114.4
click at [647, 363] on div "Janela de atendimento Grade de atendimento Capacidade Transportadoras Veículos …" at bounding box center [499, 237] width 999 height 474
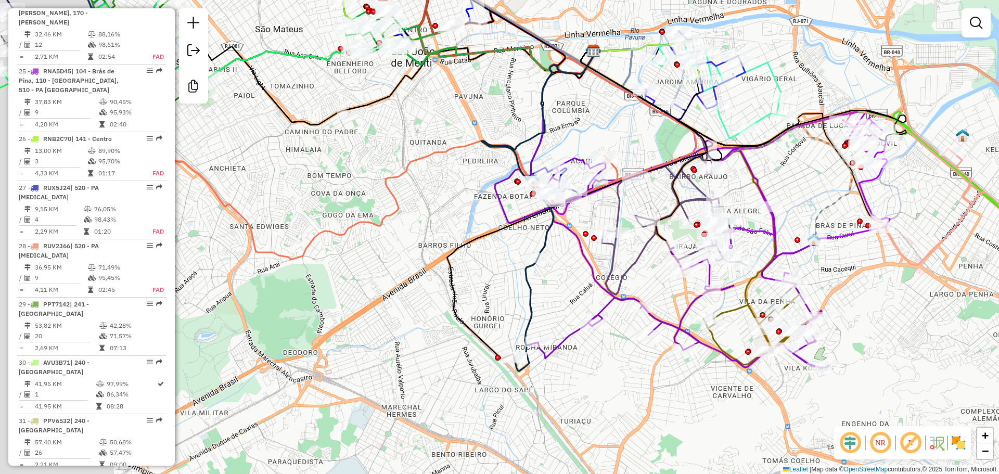
drag, startPoint x: 482, startPoint y: 326, endPoint x: 538, endPoint y: 337, distance: 56.2
click at [538, 337] on div "Janela de atendimento Grade de atendimento Capacidade Transportadoras Veículos …" at bounding box center [499, 237] width 999 height 474
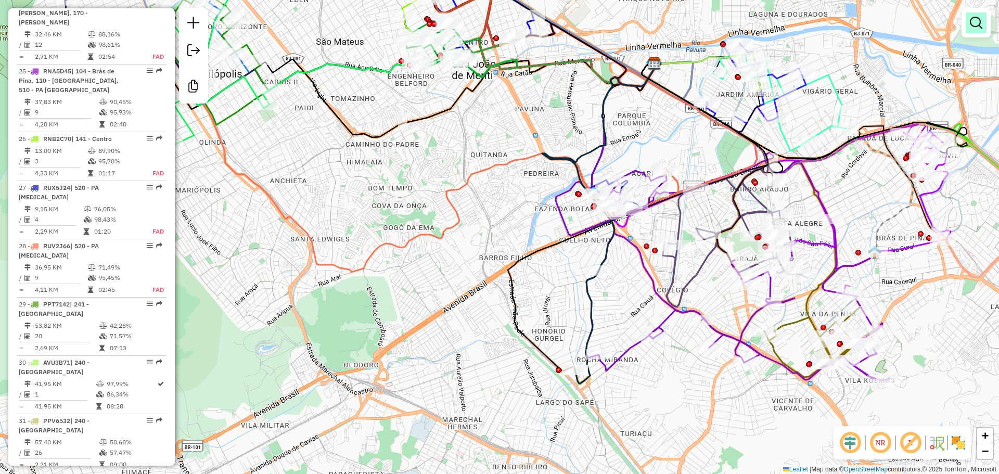
click at [976, 20] on em at bounding box center [976, 23] width 12 height 12
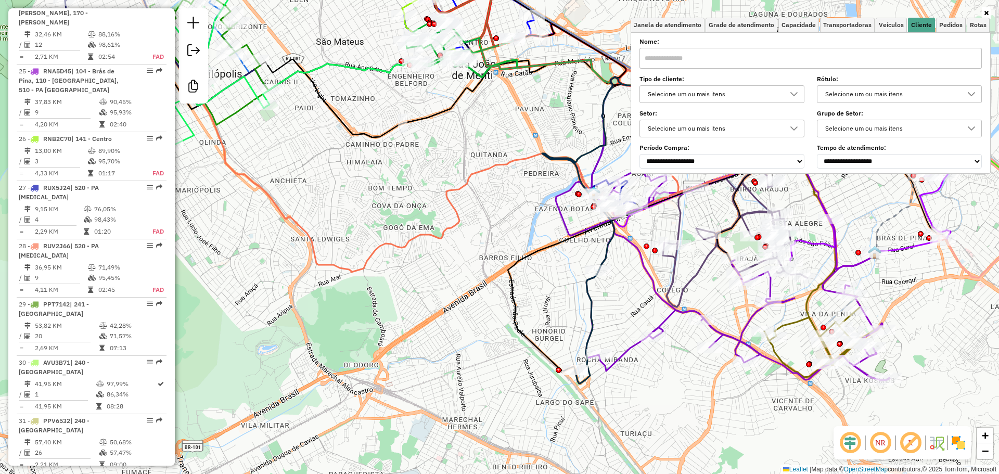
click at [750, 90] on div "Selecione um ou mais itens" at bounding box center [714, 94] width 140 height 17
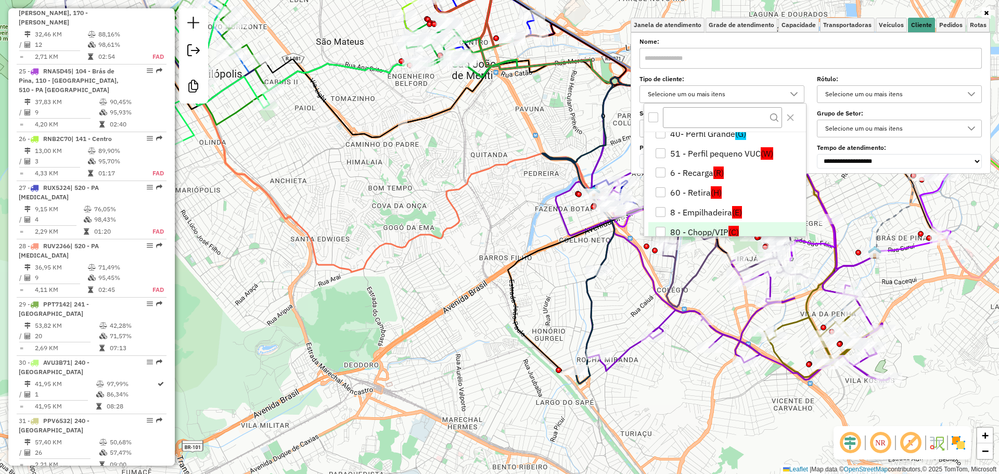
scroll to position [159, 0]
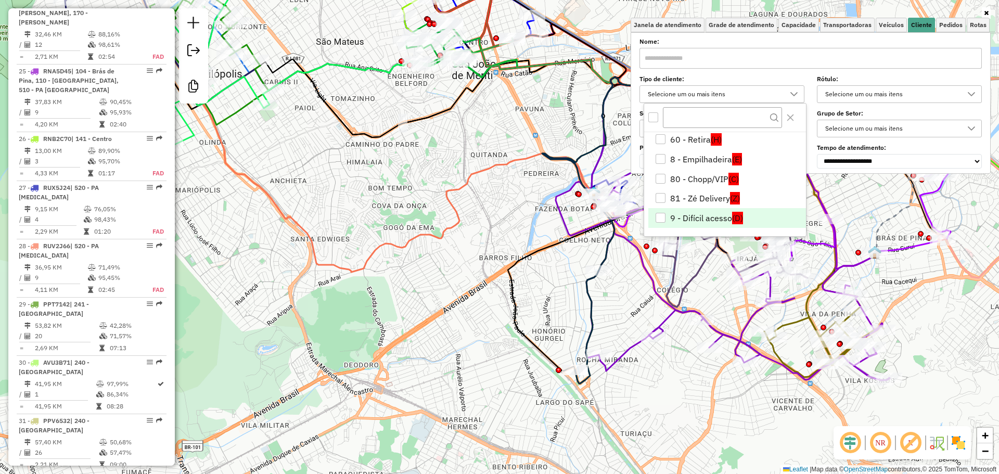
click at [717, 218] on li "9 - Difícil acesso (D)" at bounding box center [727, 218] width 158 height 20
click at [409, 240] on icon at bounding box center [361, 140] width 636 height 263
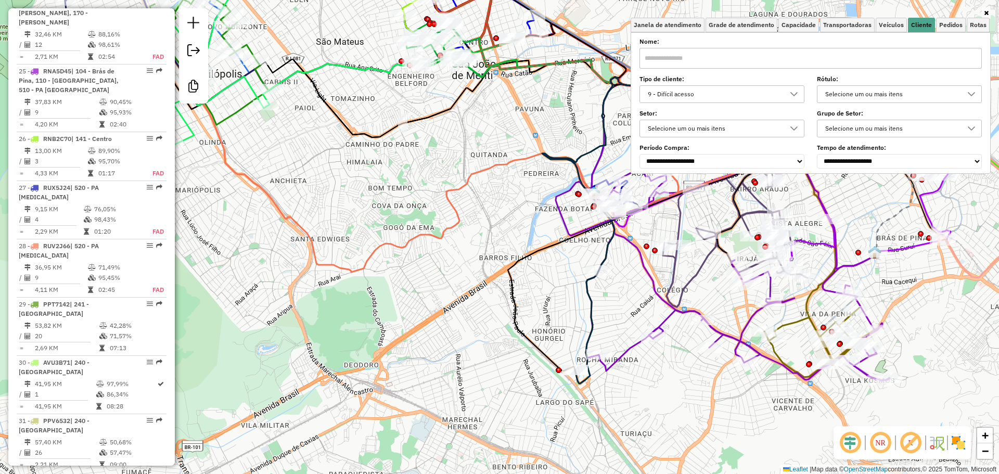
select select "**********"
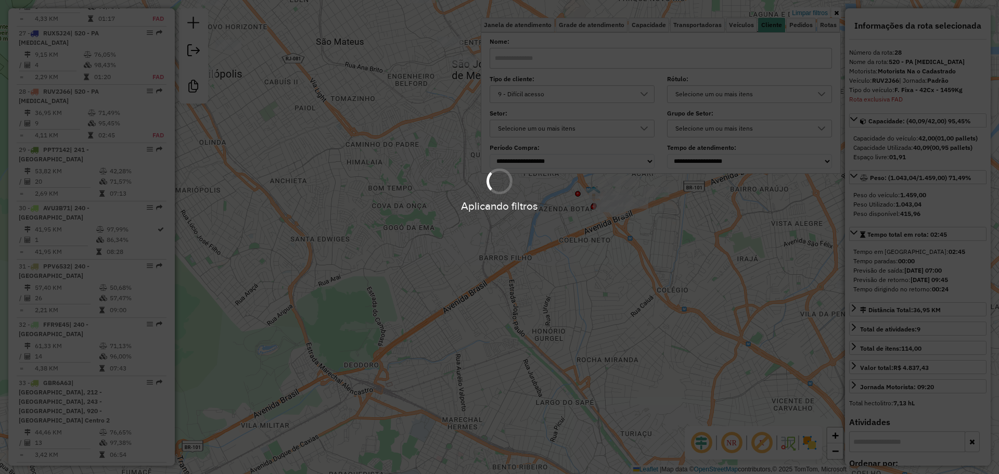
scroll to position [1991, 0]
drag, startPoint x: 401, startPoint y: 188, endPoint x: 481, endPoint y: 272, distance: 116.3
click at [481, 272] on hb-app "Aplicando filtros Pop-up bloqueado! Seu navegador bloqueou automáticamente a ab…" at bounding box center [499, 237] width 999 height 474
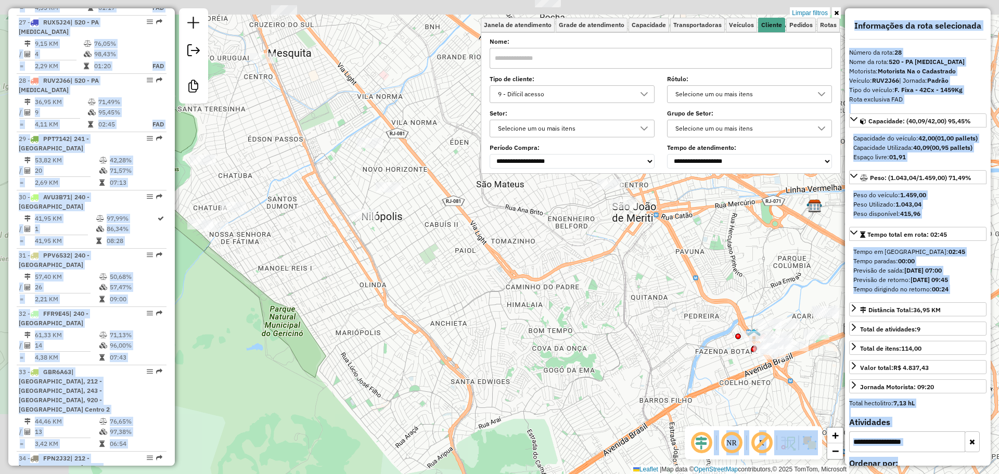
drag, startPoint x: 397, startPoint y: 193, endPoint x: 387, endPoint y: 164, distance: 30.8
click at [487, 307] on div "Limpar filtros Janela de atendimento Grade de atendimento Capacidade Transporta…" at bounding box center [499, 237] width 999 height 474
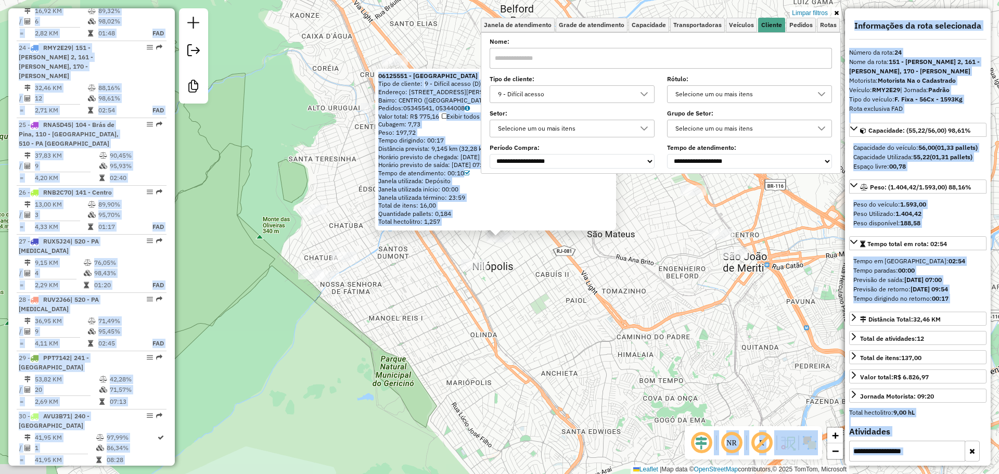
scroll to position [1758, 0]
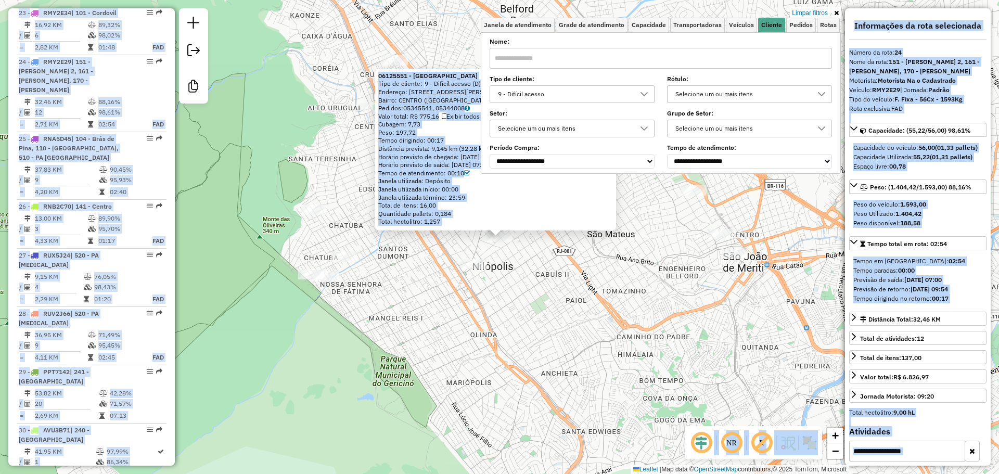
drag, startPoint x: 491, startPoint y: 321, endPoint x: 393, endPoint y: 301, distance: 99.8
click at [484, 320] on div "06125551 - BAR DO VALDEMIR Tipo de cliente: 9 - Difícil acesso (D) Endereço: R …" at bounding box center [499, 237] width 999 height 474
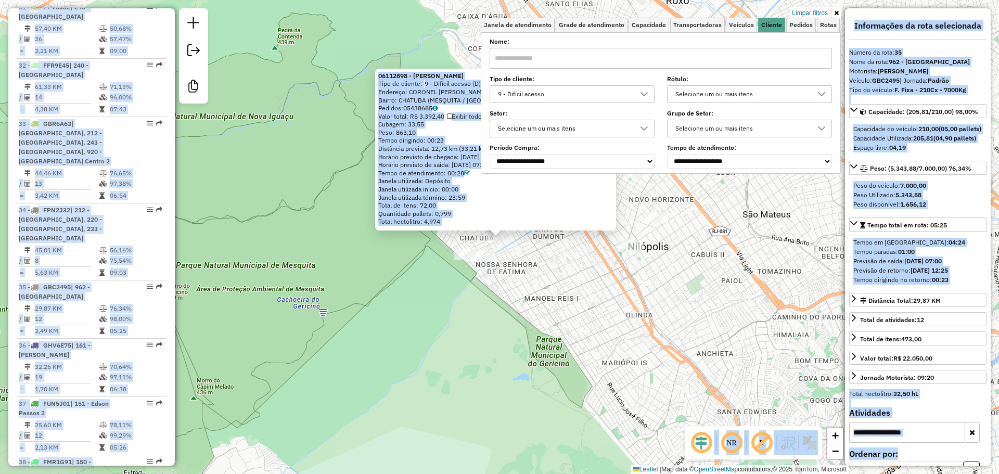
scroll to position [2399, 0]
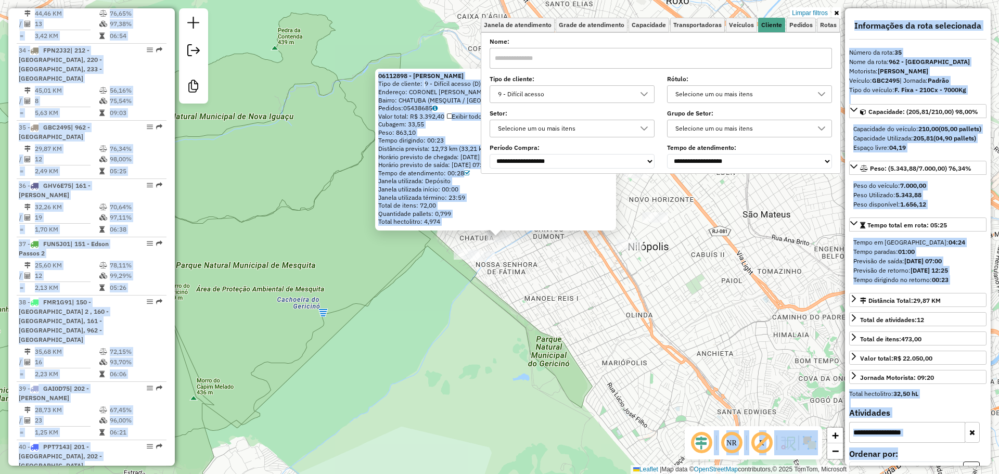
click at [404, 310] on div "06112898 - ANA MARIA Tipo de cliente: 9 - Difícil acesso (D) Endereço: CORONEL …" at bounding box center [499, 237] width 999 height 474
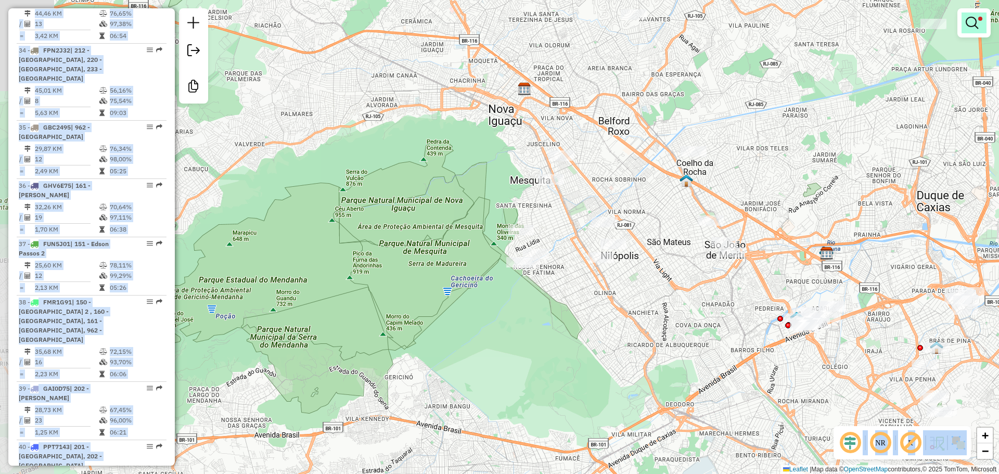
click at [982, 21] on link at bounding box center [974, 22] width 25 height 21
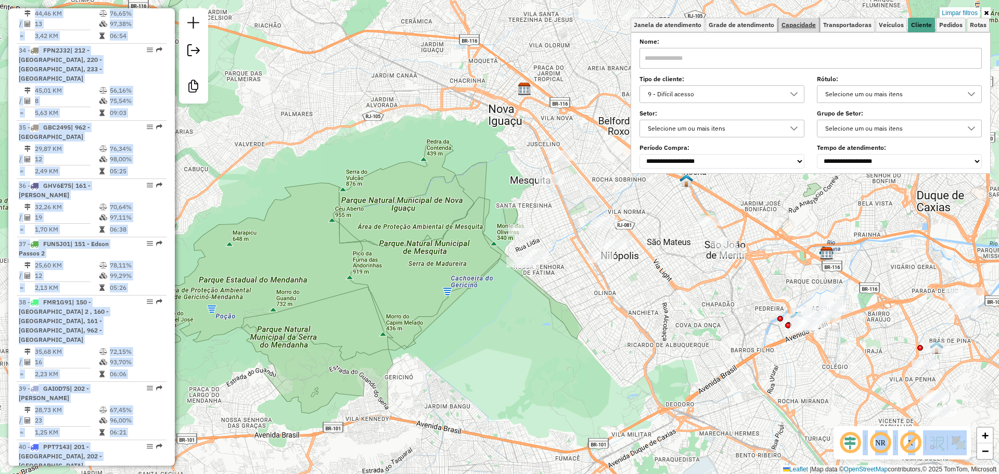
click at [799, 27] on span "Capacidade" at bounding box center [799, 25] width 34 height 6
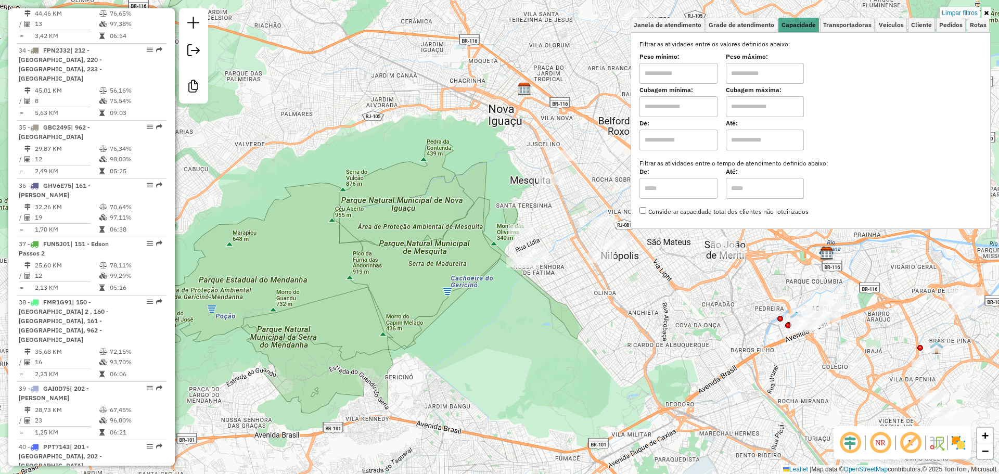
click at [666, 106] on input "text" at bounding box center [679, 106] width 78 height 21
click at [768, 101] on input "text" at bounding box center [765, 106] width 78 height 21
drag, startPoint x: 884, startPoint y: 90, endPoint x: 833, endPoint y: 92, distance: 51.5
click at [876, 90] on div "Cubagem mínima: **** Cubagem máxima:" at bounding box center [811, 102] width 342 height 29
click at [696, 100] on input "****" at bounding box center [679, 106] width 78 height 21
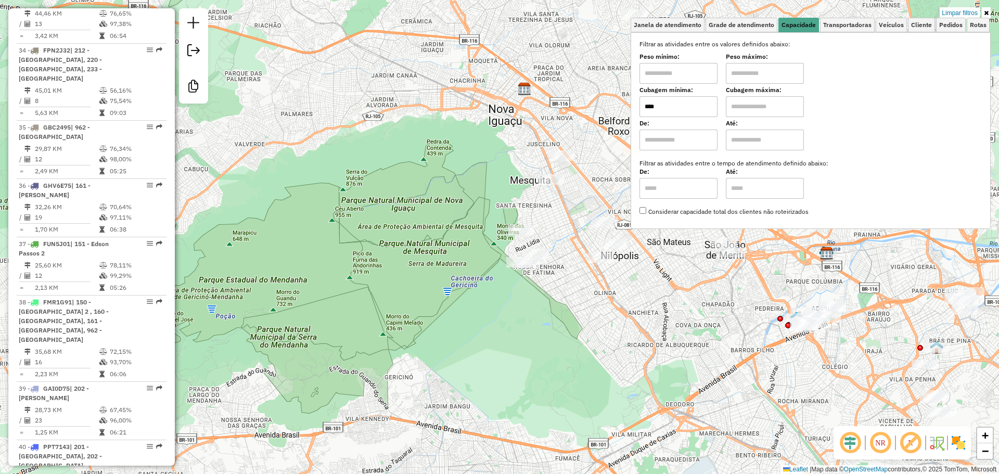
click at [696, 100] on input "****" at bounding box center [679, 106] width 78 height 21
type input "*****"
click at [767, 107] on hb-app "Aplicando filtros Pop-up bloqueado! Seu navegador bloqueou automáticamente a ab…" at bounding box center [499, 237] width 999 height 474
type input "**********"
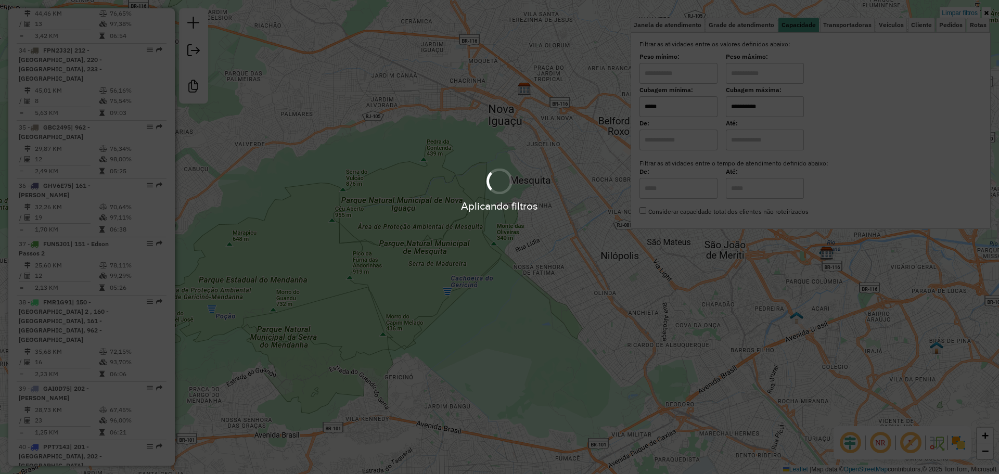
click at [701, 305] on div "Aplicando filtros" at bounding box center [499, 237] width 999 height 474
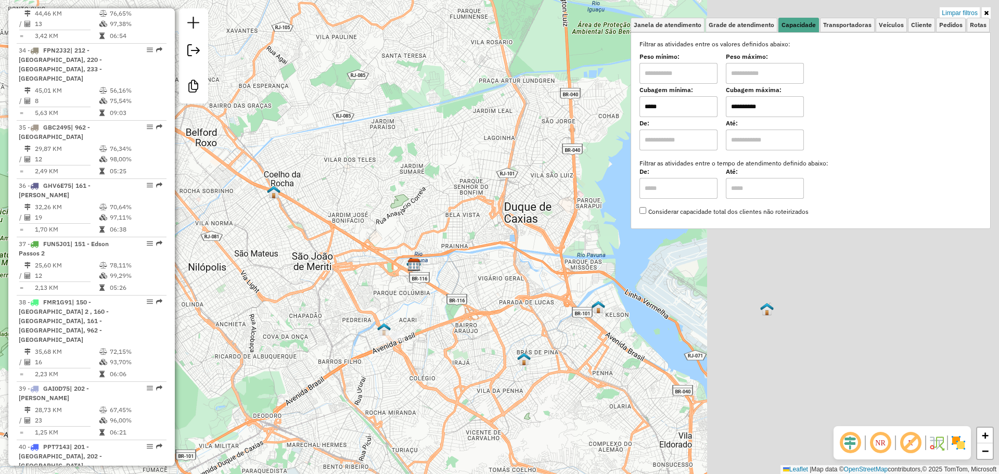
drag, startPoint x: 698, startPoint y: 302, endPoint x: 288, endPoint y: 319, distance: 410.5
click at [257, 322] on div "**********" at bounding box center [499, 237] width 999 height 474
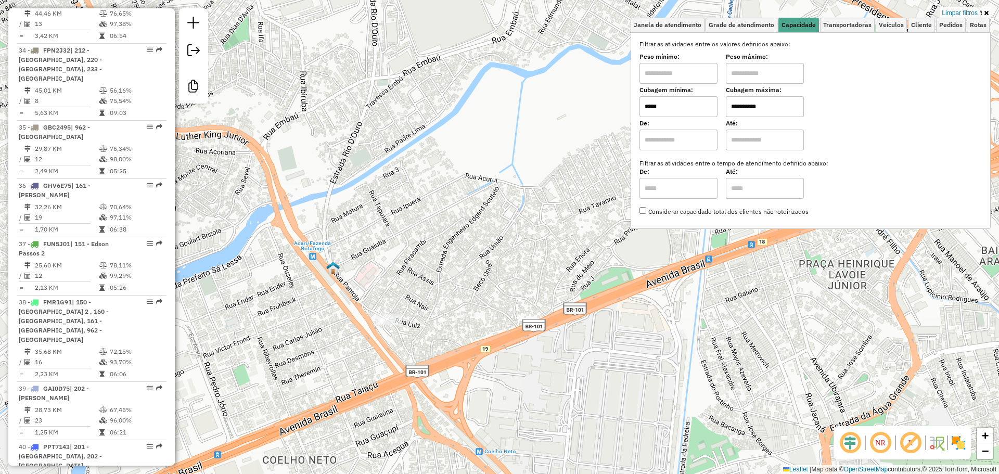
click at [336, 268] on img at bounding box center [333, 268] width 14 height 14
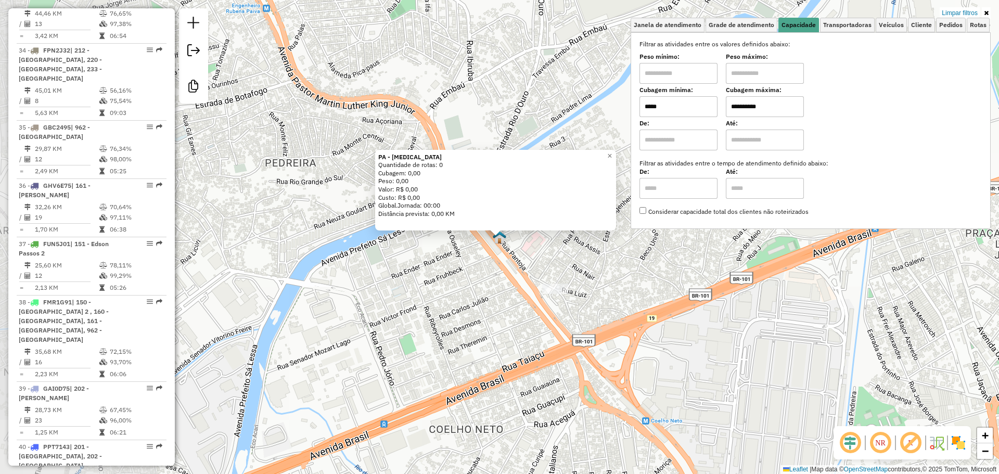
click at [499, 307] on div "**********" at bounding box center [499, 237] width 999 height 474
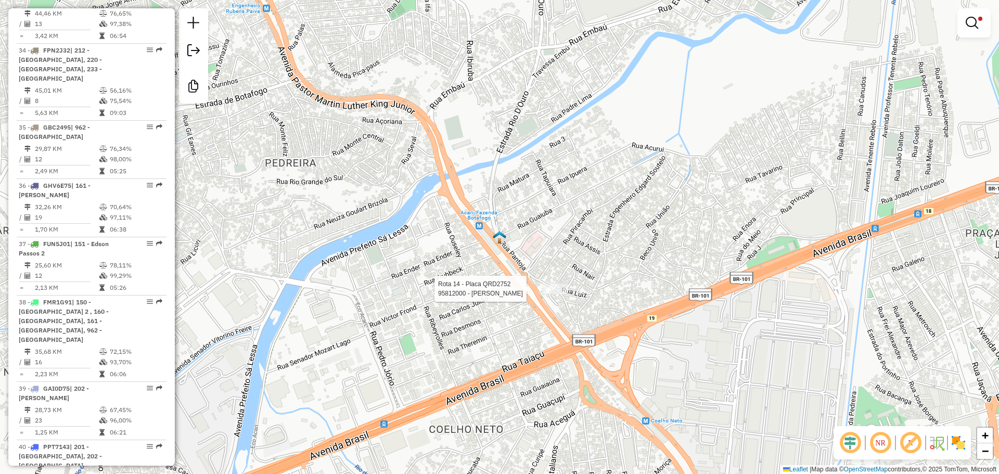
select select "**********"
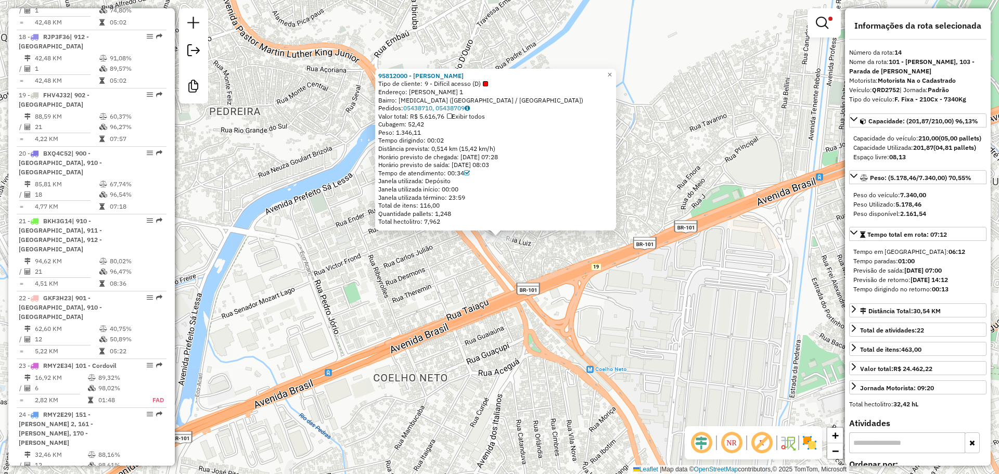
scroll to position [1156, 0]
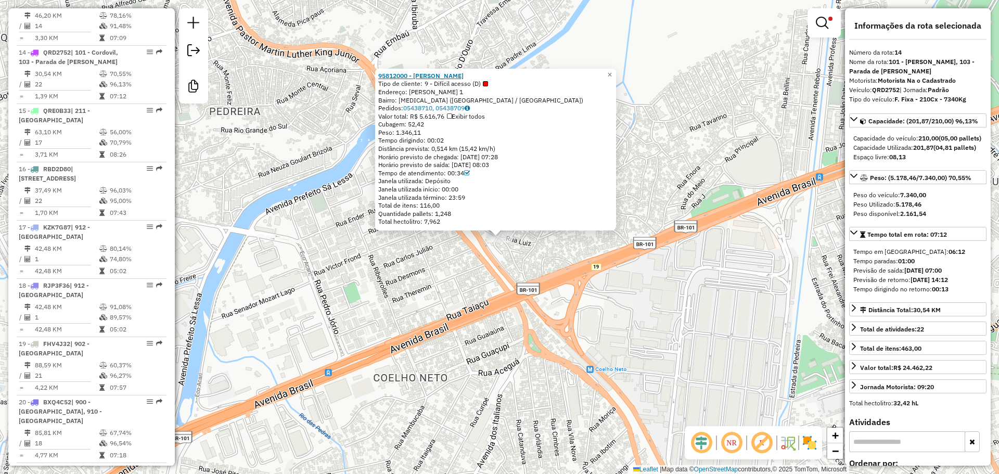
click at [464, 73] on strong "95812000 - ALEXANDRE RODRIGUES" at bounding box center [420, 76] width 85 height 8
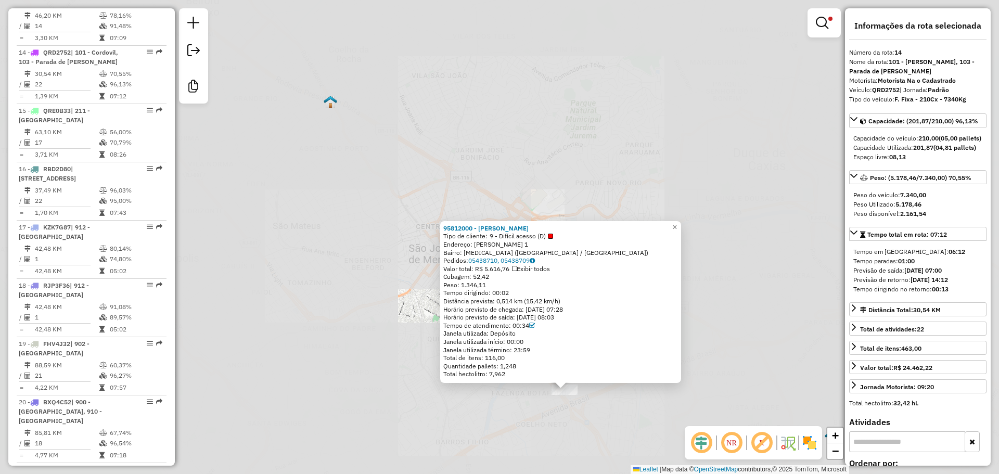
drag, startPoint x: 469, startPoint y: 372, endPoint x: 473, endPoint y: 385, distance: 13.0
click at [469, 374] on div "Total hectolitro: 7,962" at bounding box center [560, 374] width 235 height 8
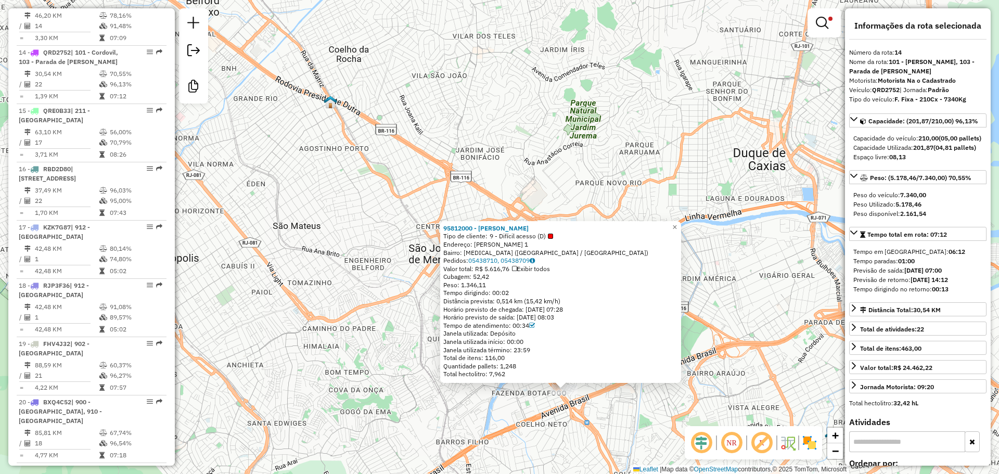
click at [469, 414] on div "95812000 - ALEXANDRE RODRIGUES Tipo de cliente: 9 - Difícil acesso (D) Endereço…" at bounding box center [499, 237] width 999 height 474
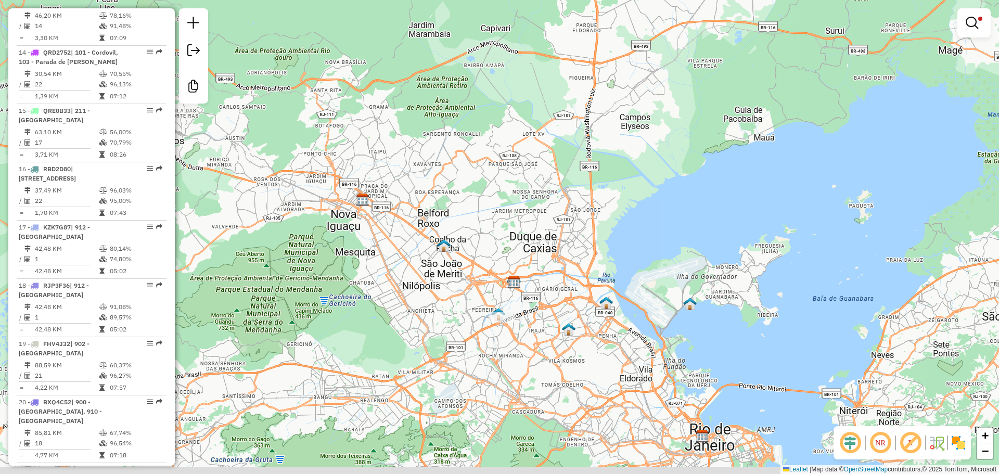
drag, startPoint x: 368, startPoint y: 335, endPoint x: 465, endPoint y: 248, distance: 129.7
click at [456, 237] on div "**********" at bounding box center [499, 237] width 999 height 474
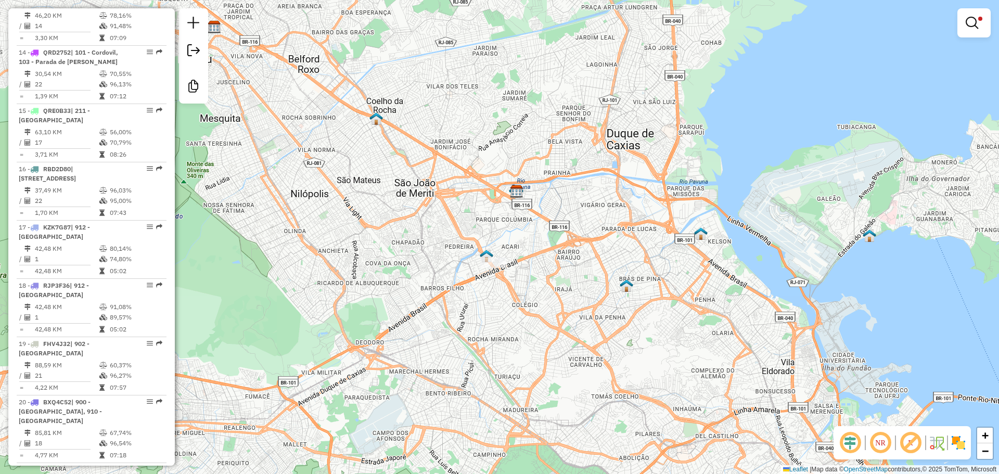
click at [978, 25] on link at bounding box center [974, 22] width 25 height 21
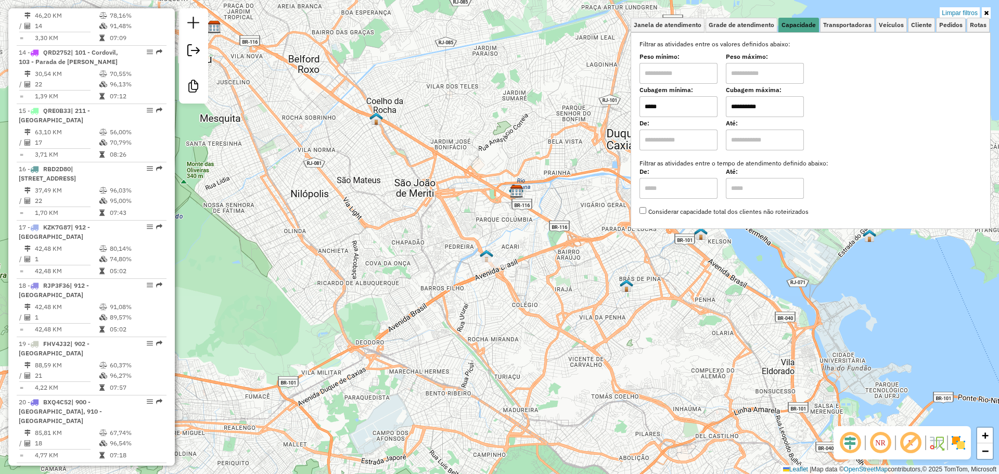
click at [764, 105] on input "**********" at bounding box center [765, 106] width 78 height 21
click at [687, 111] on input "*****" at bounding box center [679, 106] width 78 height 21
click at [678, 107] on input "*****" at bounding box center [679, 106] width 78 height 21
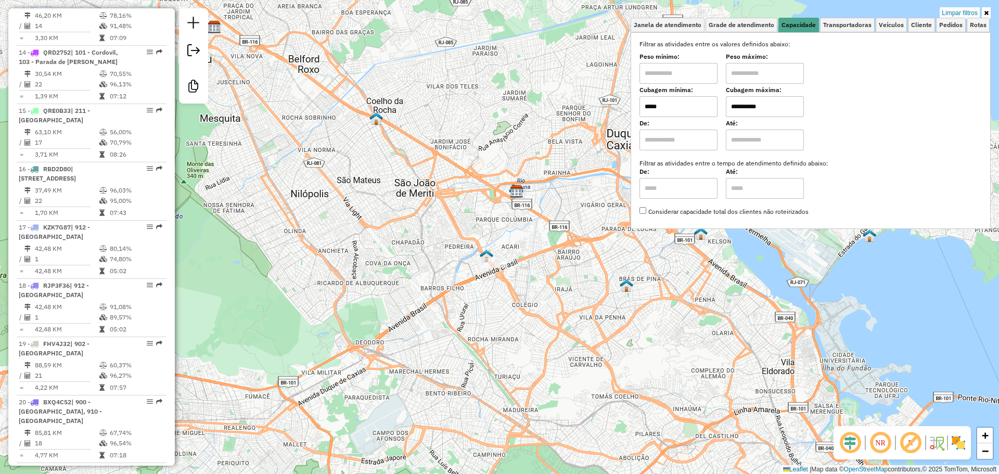
click at [694, 111] on input "*****" at bounding box center [679, 106] width 78 height 21
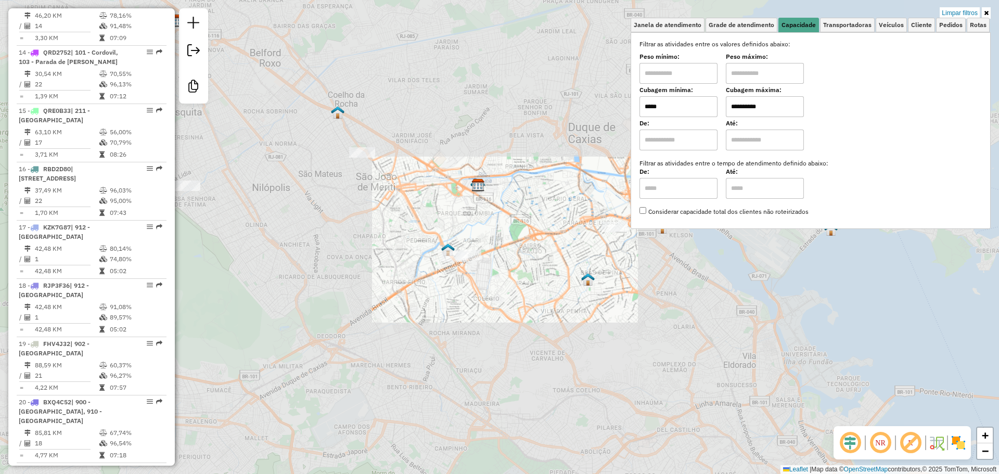
type input "*****"
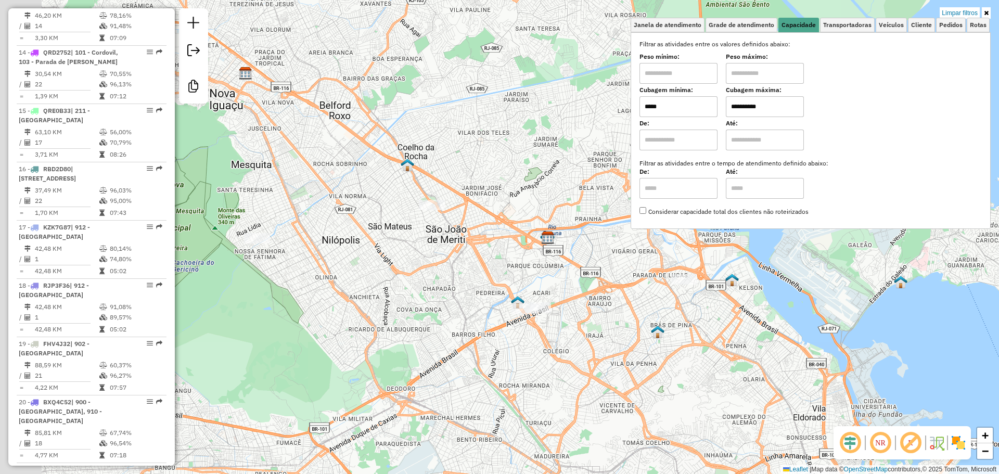
drag, startPoint x: 443, startPoint y: 308, endPoint x: 464, endPoint y: 323, distance: 25.4
click at [465, 329] on div "**********" at bounding box center [499, 237] width 999 height 474
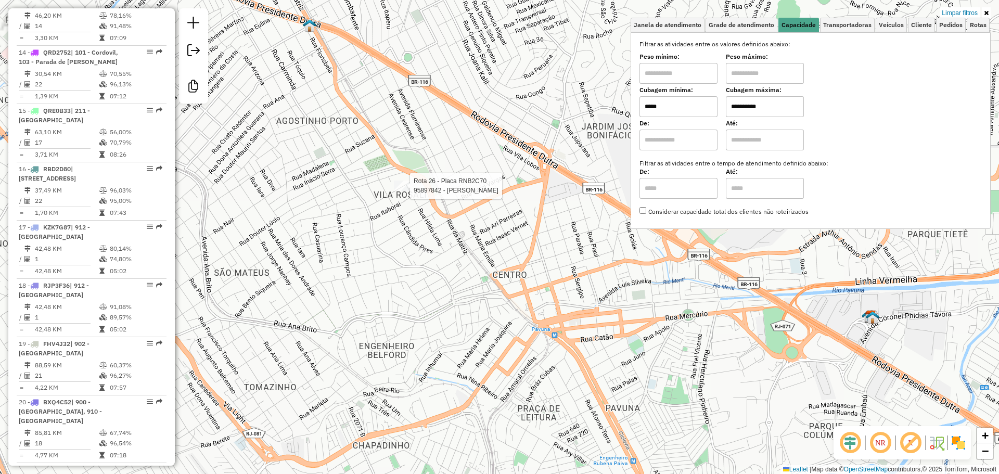
select select "**********"
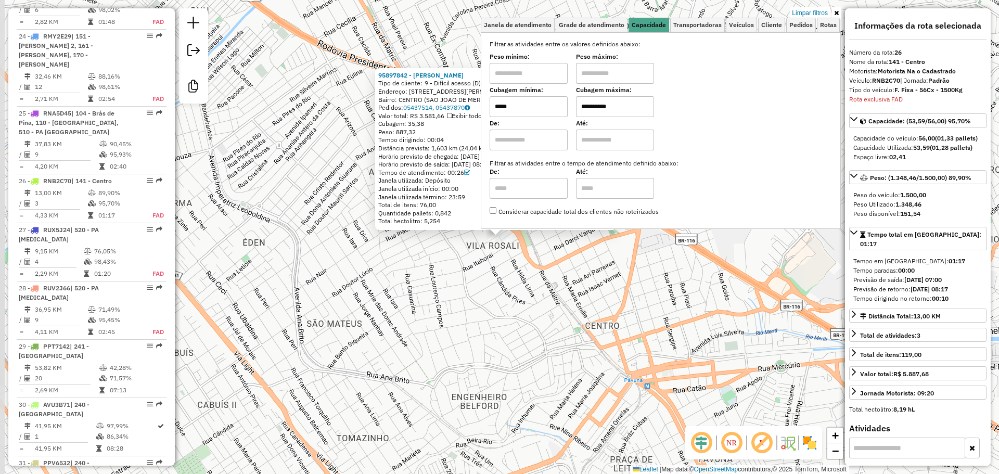
scroll to position [1893, 0]
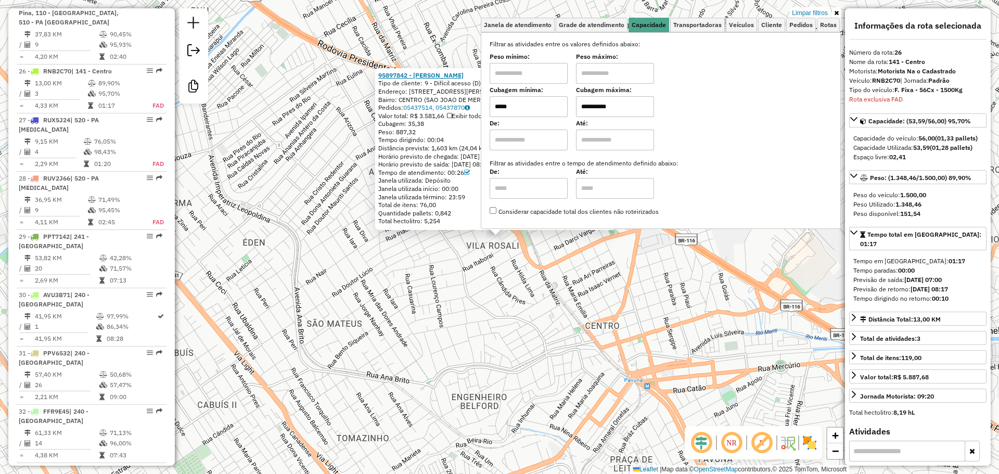
click at [431, 76] on strong "95897842 - VANESSA DE BRITO" at bounding box center [420, 75] width 85 height 8
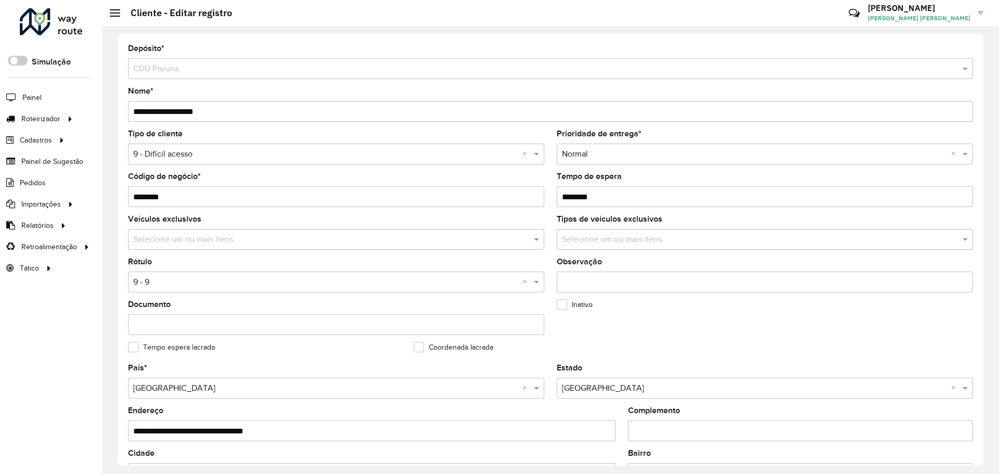
scroll to position [300, 0]
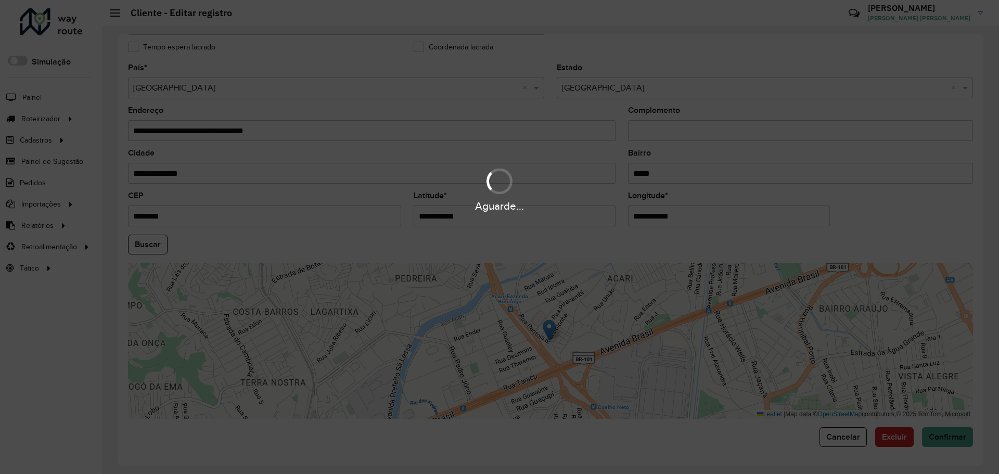
drag, startPoint x: 547, startPoint y: 222, endPoint x: 549, endPoint y: 217, distance: 5.6
click at [548, 223] on div "Aguarde..." at bounding box center [499, 237] width 999 height 474
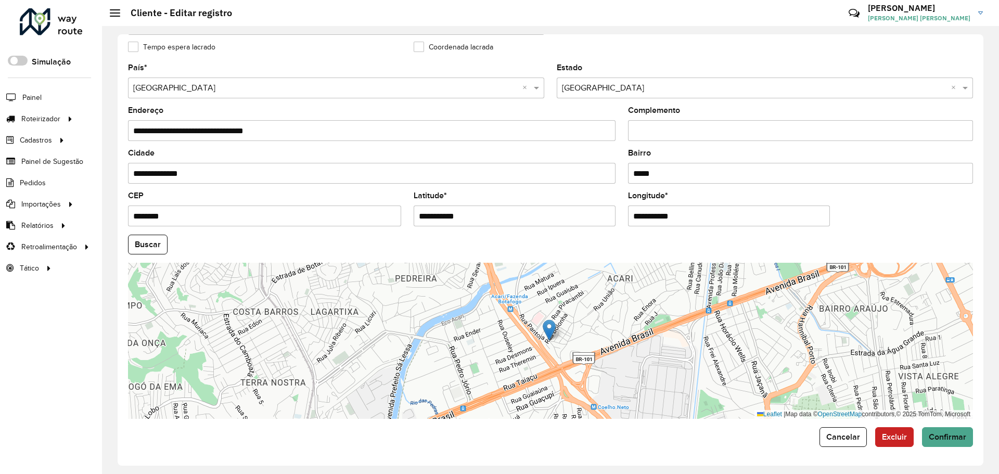
click at [549, 210] on input "**********" at bounding box center [515, 216] width 202 height 21
click at [680, 212] on input "**********" at bounding box center [729, 216] width 202 height 21
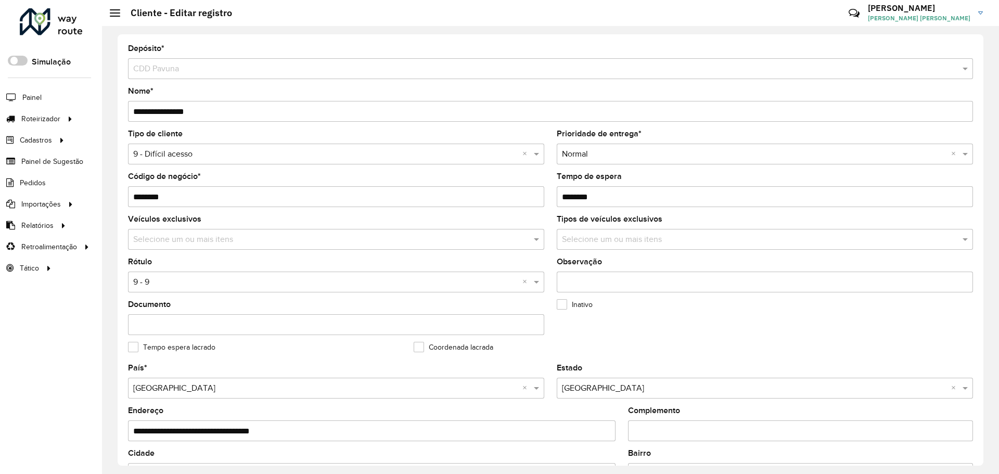
scroll to position [300, 0]
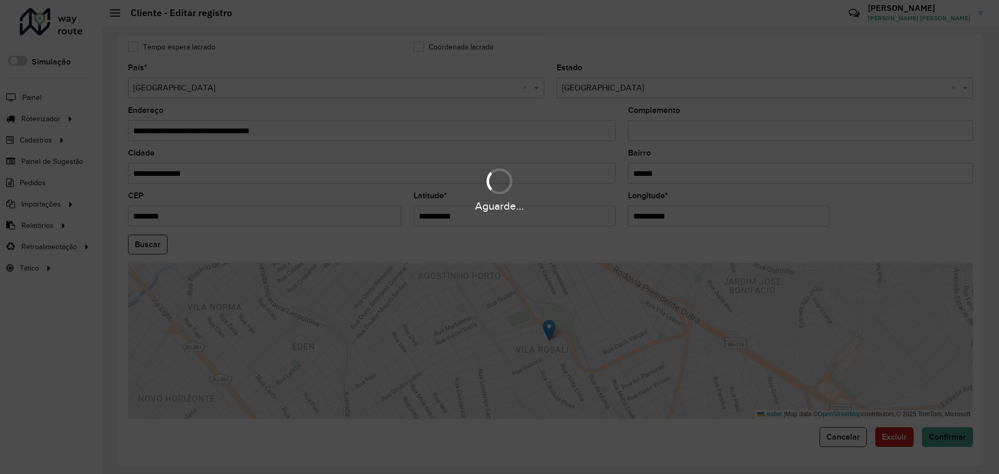
drag, startPoint x: 523, startPoint y: 218, endPoint x: 142, endPoint y: 193, distance: 382.3
click at [141, 194] on div "Aguarde..." at bounding box center [499, 237] width 999 height 474
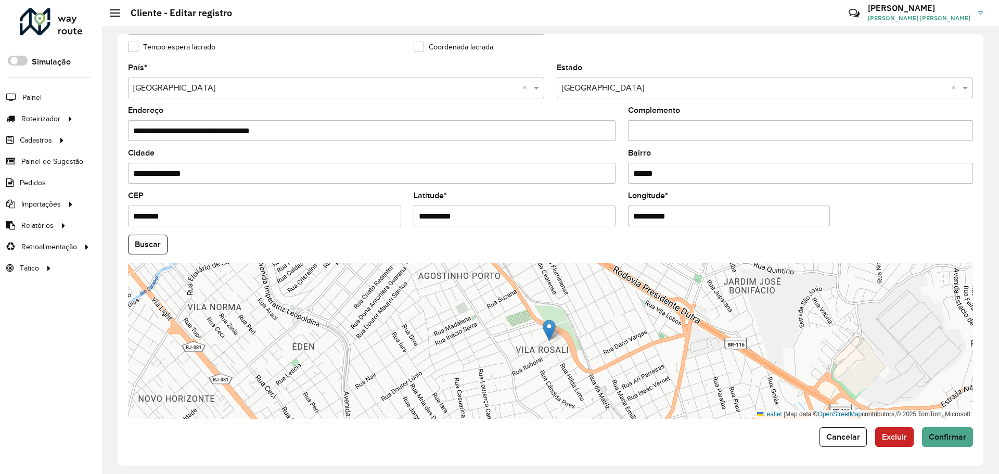
click at [521, 208] on input "**********" at bounding box center [515, 216] width 202 height 21
click at [690, 218] on input "**********" at bounding box center [729, 216] width 202 height 21
